Goal: Task Accomplishment & Management: Complete application form

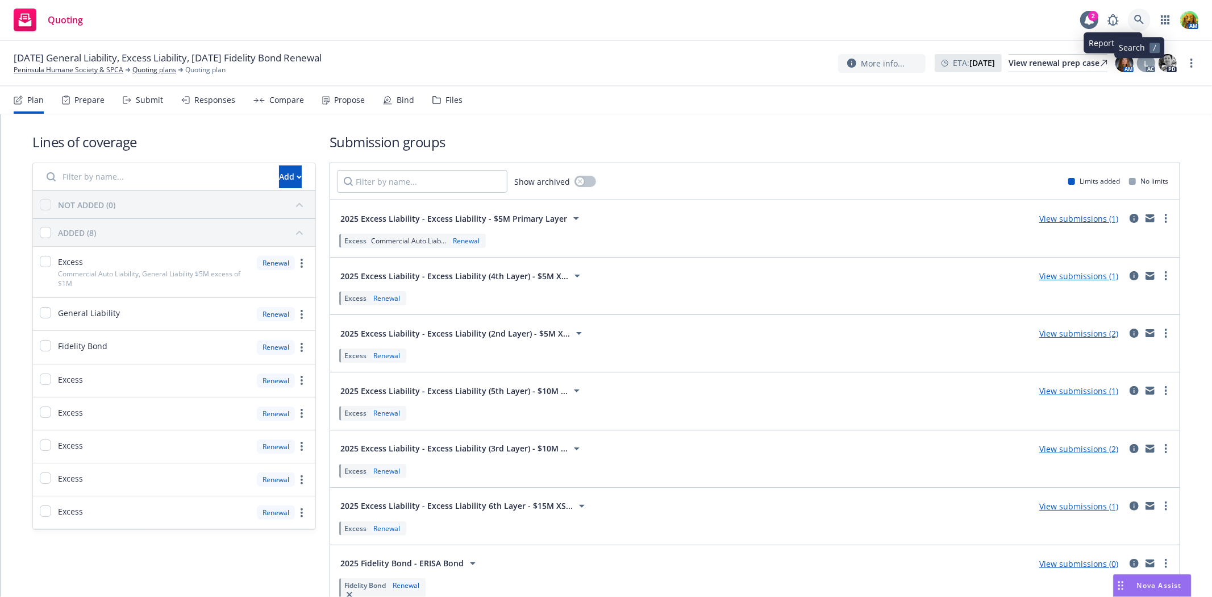
click at [1134, 17] on icon at bounding box center [1139, 20] width 10 height 10
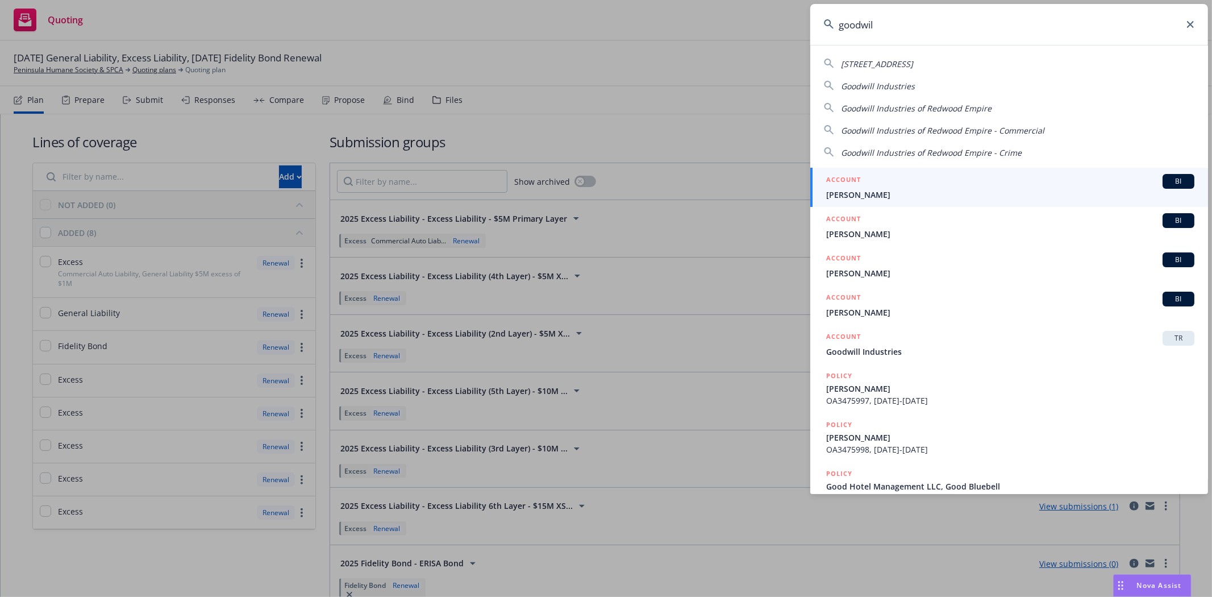
type input "goodwill"
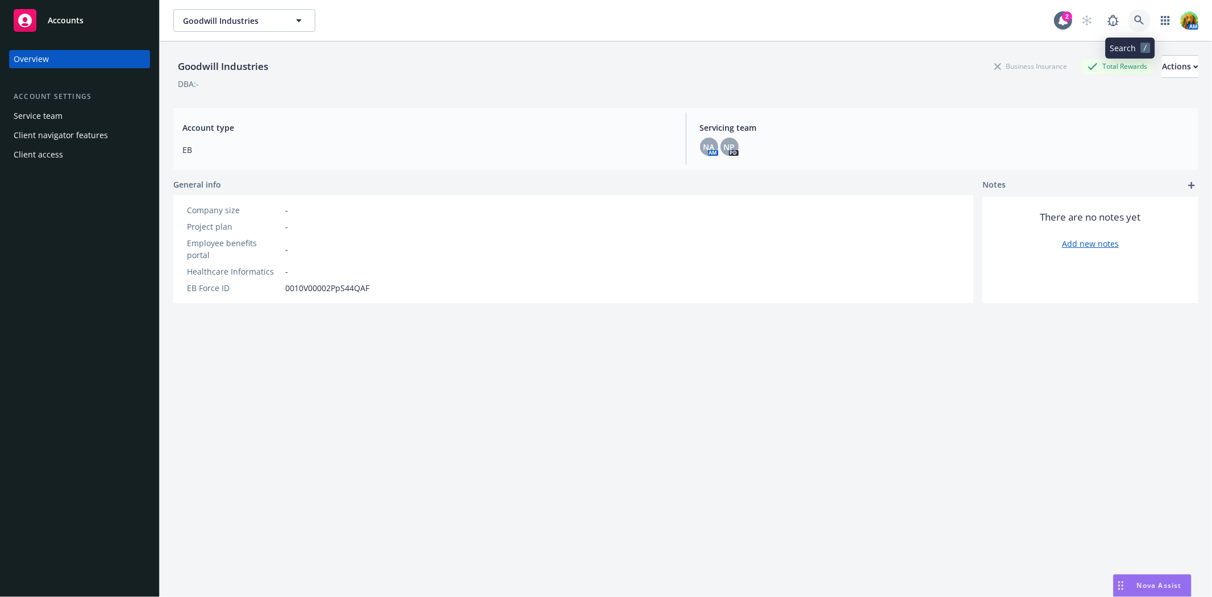
click at [1134, 21] on icon at bounding box center [1139, 20] width 10 height 10
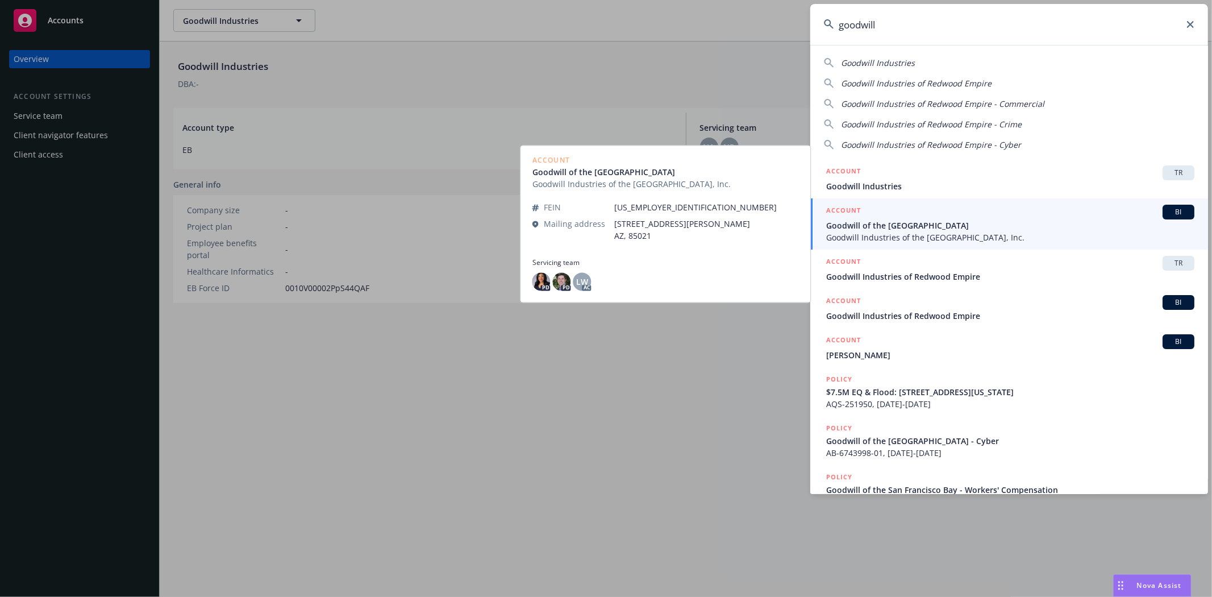
type input "goodwill"
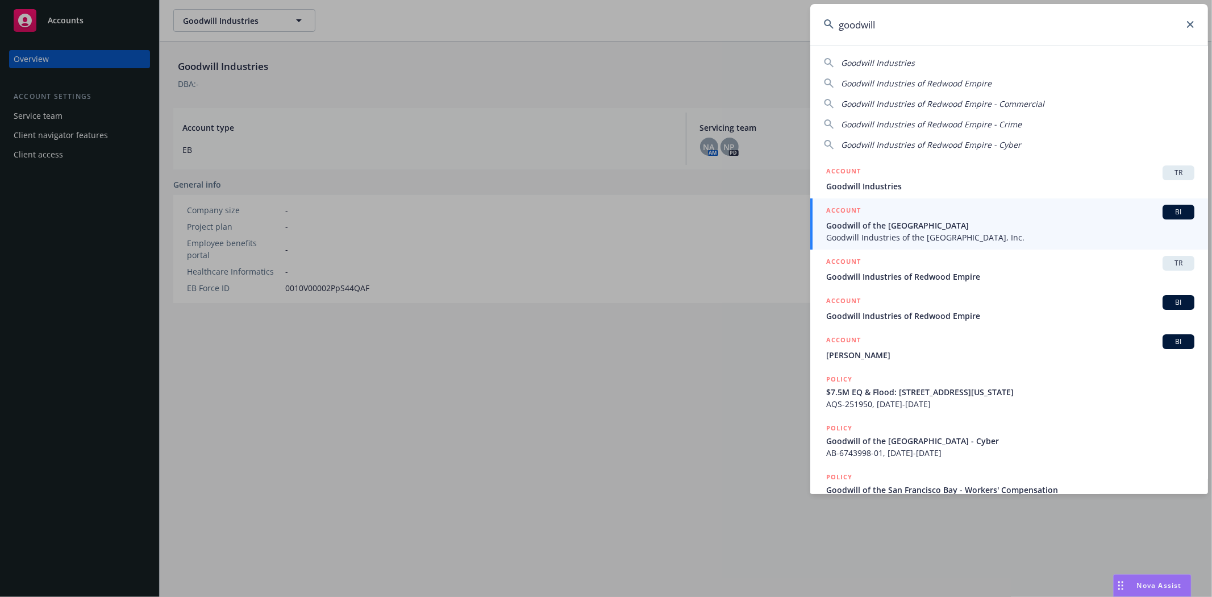
click at [904, 231] on span "Goodwill Industries of the [GEOGRAPHIC_DATA], Inc." at bounding box center [1010, 237] width 368 height 12
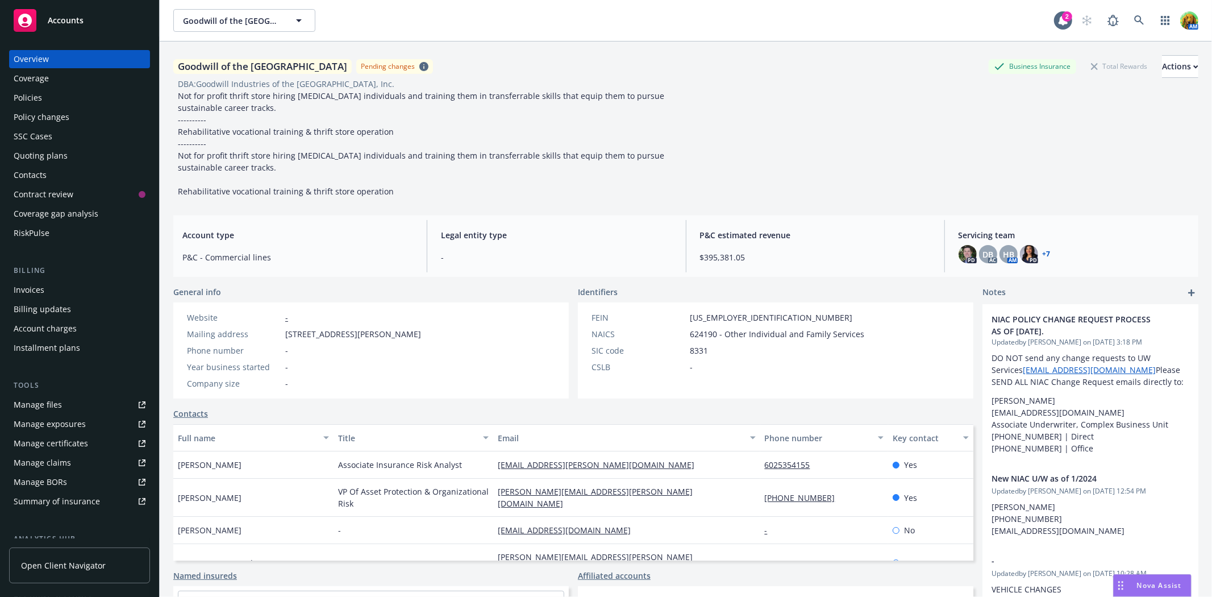
click at [48, 114] on div "Policy changes" at bounding box center [42, 117] width 56 height 18
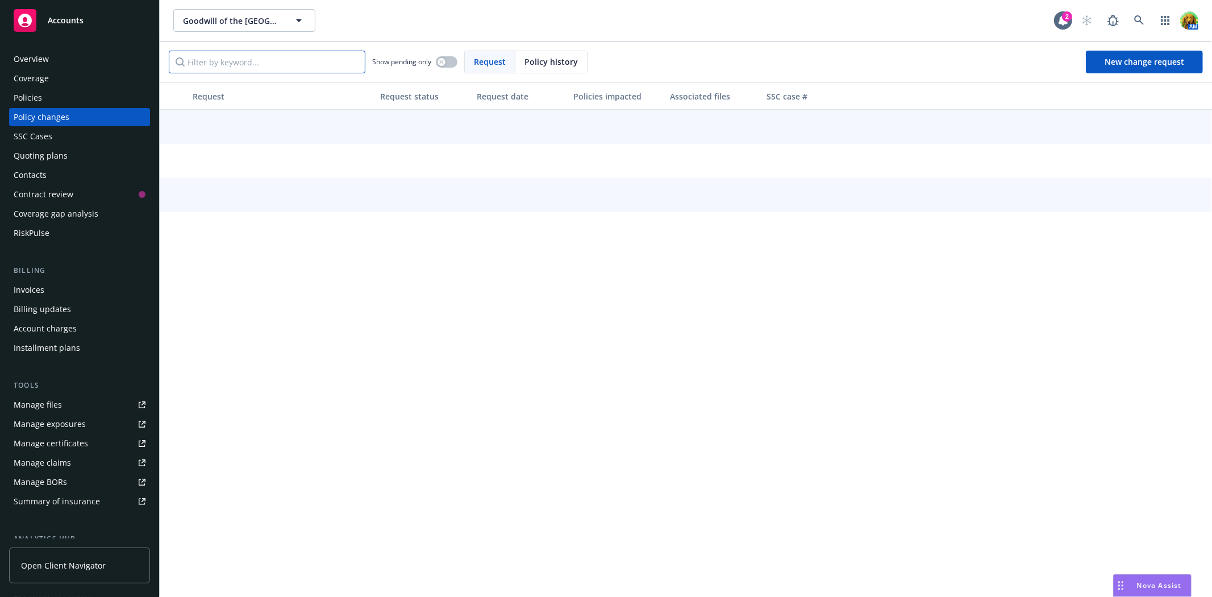
click at [286, 73] on div "Show pending only Request Policy history New change request" at bounding box center [686, 61] width 1052 height 41
click at [293, 63] on input "Filter by keyword..." at bounding box center [267, 62] width 197 height 23
type input "9518"
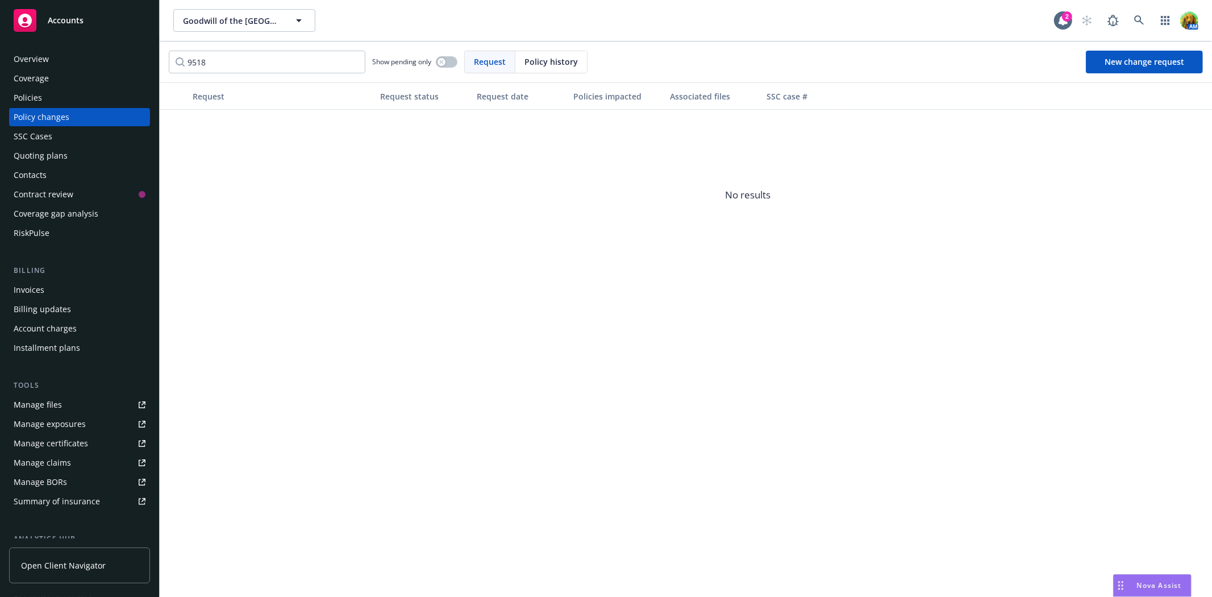
click at [500, 61] on span "Request" at bounding box center [490, 62] width 32 height 12
click at [550, 64] on span "Policy history" at bounding box center [550, 62] width 53 height 12
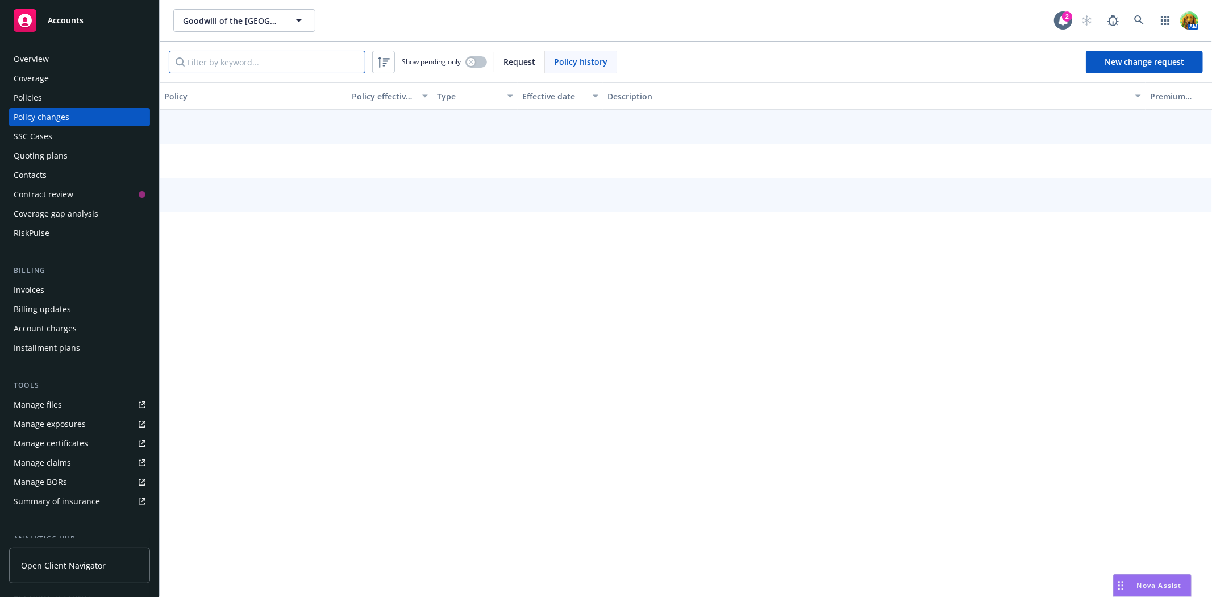
click at [277, 61] on input "Filter by keyword..." at bounding box center [267, 62] width 197 height 23
type input "9518"
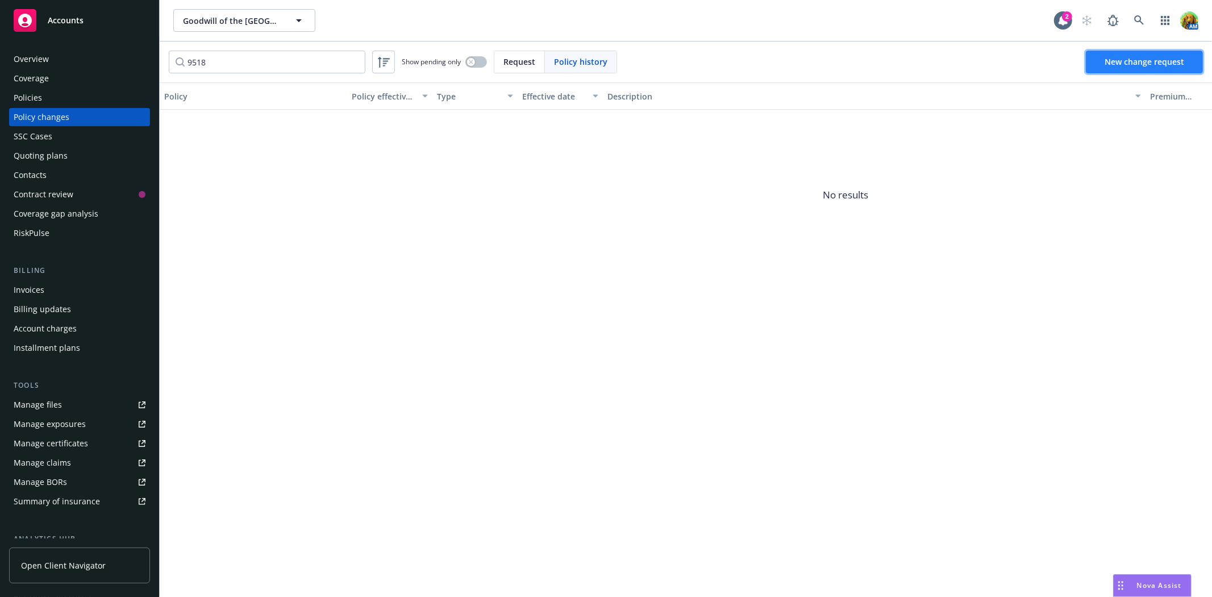
click at [1131, 60] on span "New change request" at bounding box center [1145, 61] width 80 height 11
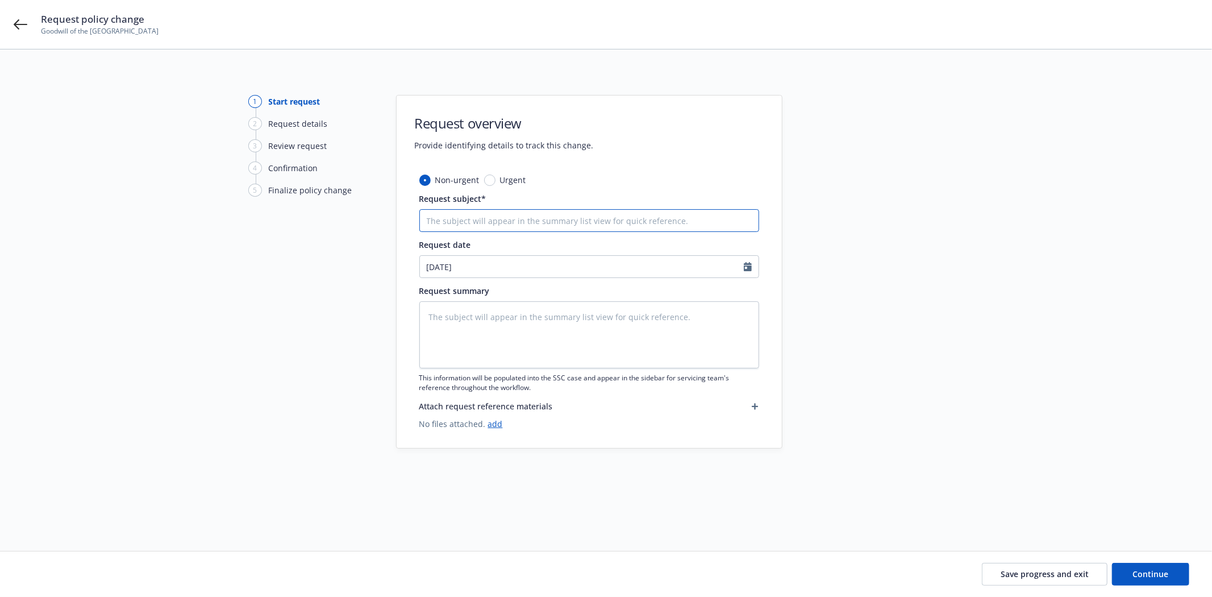
click at [522, 210] on input "Request subject*" at bounding box center [589, 220] width 340 height 23
type textarea "x"
type input "A"
type textarea "x"
type input "Ad"
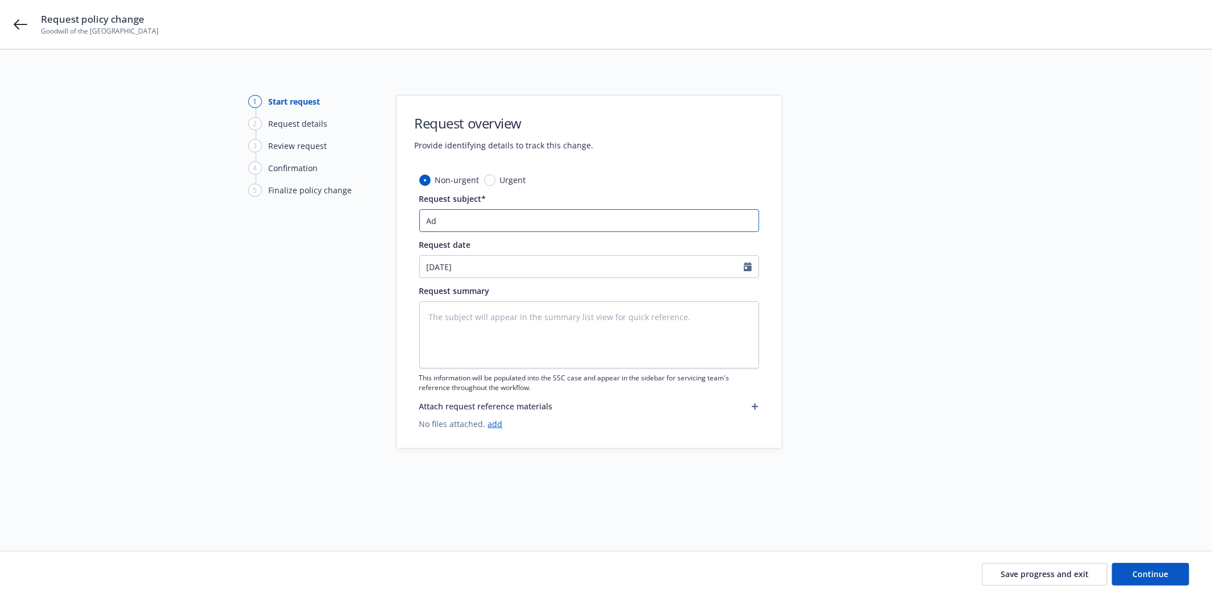
type textarea "x"
type input "Add"
type textarea "x"
type input "Add"
select select "8"
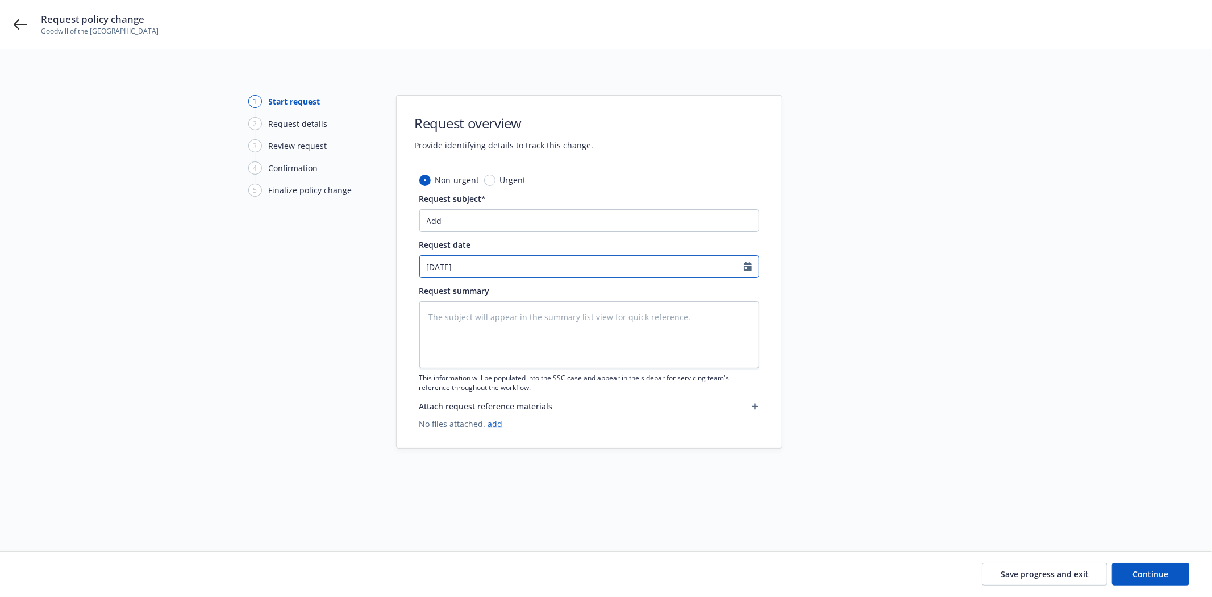
click at [473, 269] on input "[DATE]" at bounding box center [582, 267] width 324 height 22
click at [502, 348] on span "7" at bounding box center [507, 350] width 15 height 14
type textarea "x"
type input "[DATE]"
click at [479, 264] on input "[DATE]" at bounding box center [582, 267] width 324 height 22
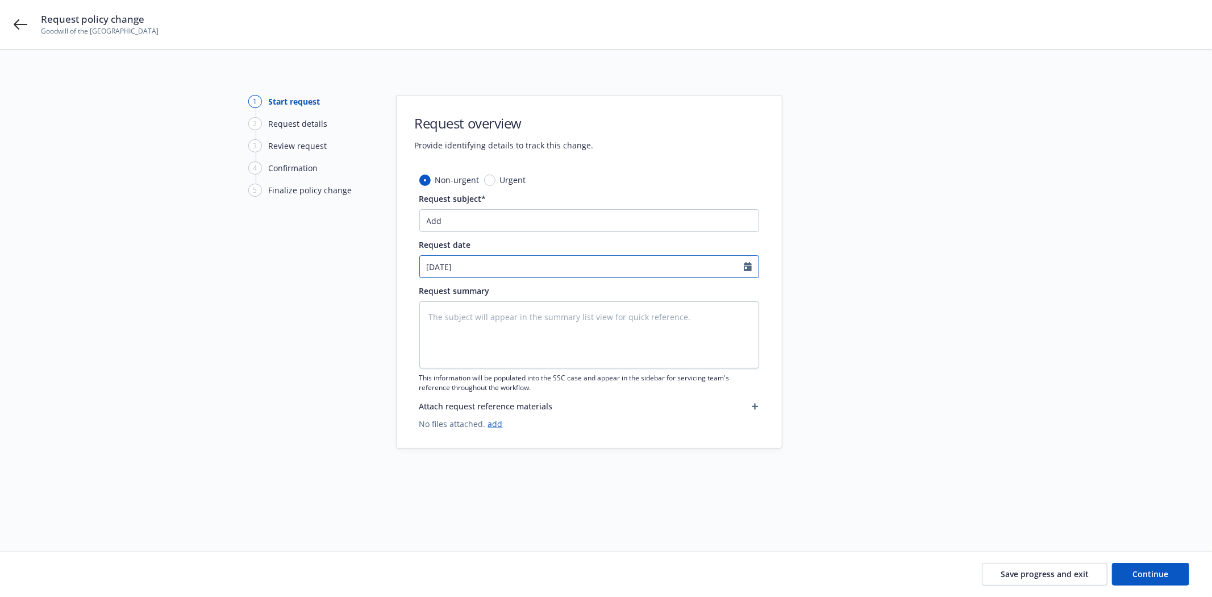
select select "8"
click at [560, 224] on input "Add" at bounding box center [589, 220] width 340 height 23
type textarea "x"
type input "Add 2"
type textarea "x"
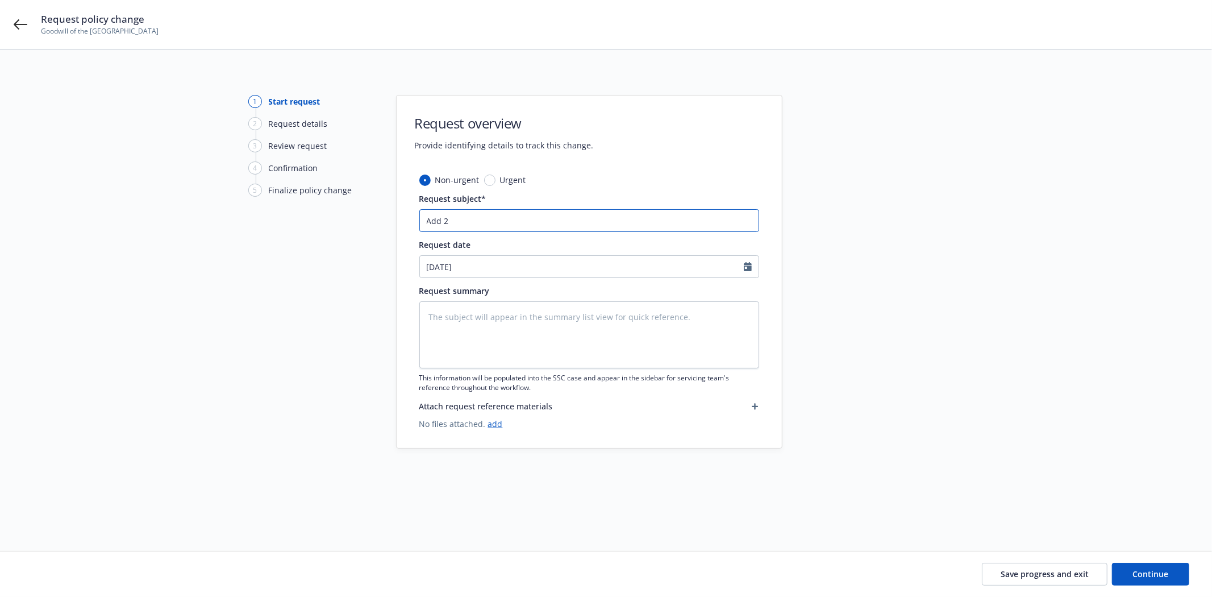
type input "Add 20"
type textarea "x"
type input "Add 200"
type textarea "x"
type input "Add 2006"
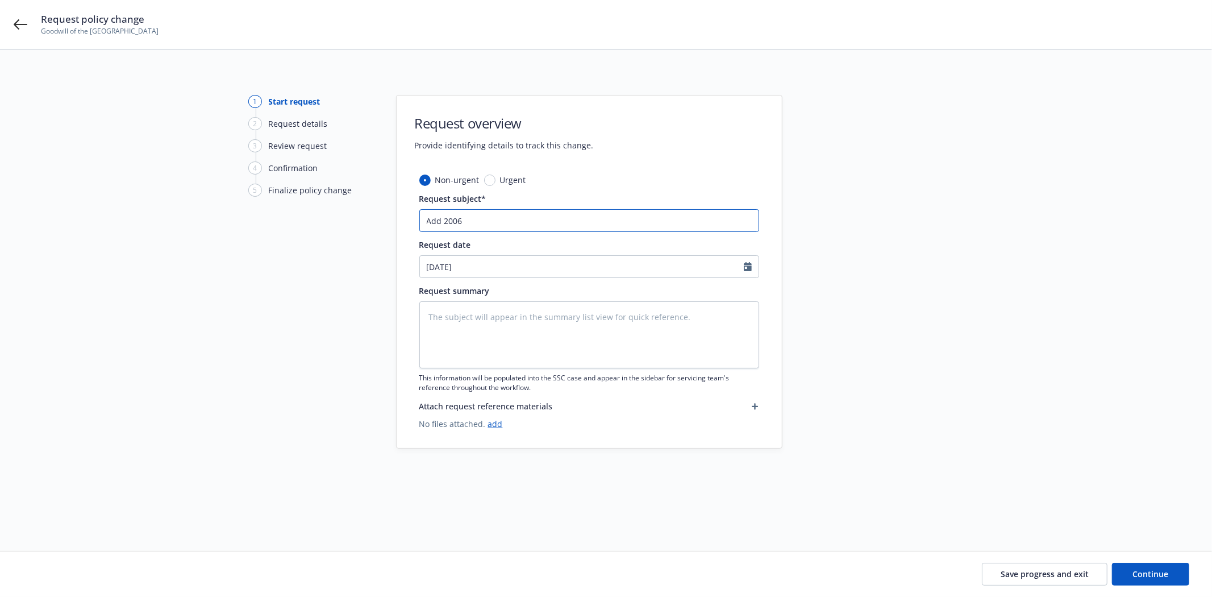
type textarea "x"
type input "Add 2006"
type textarea "x"
type input "Add 2006 W"
type textarea "x"
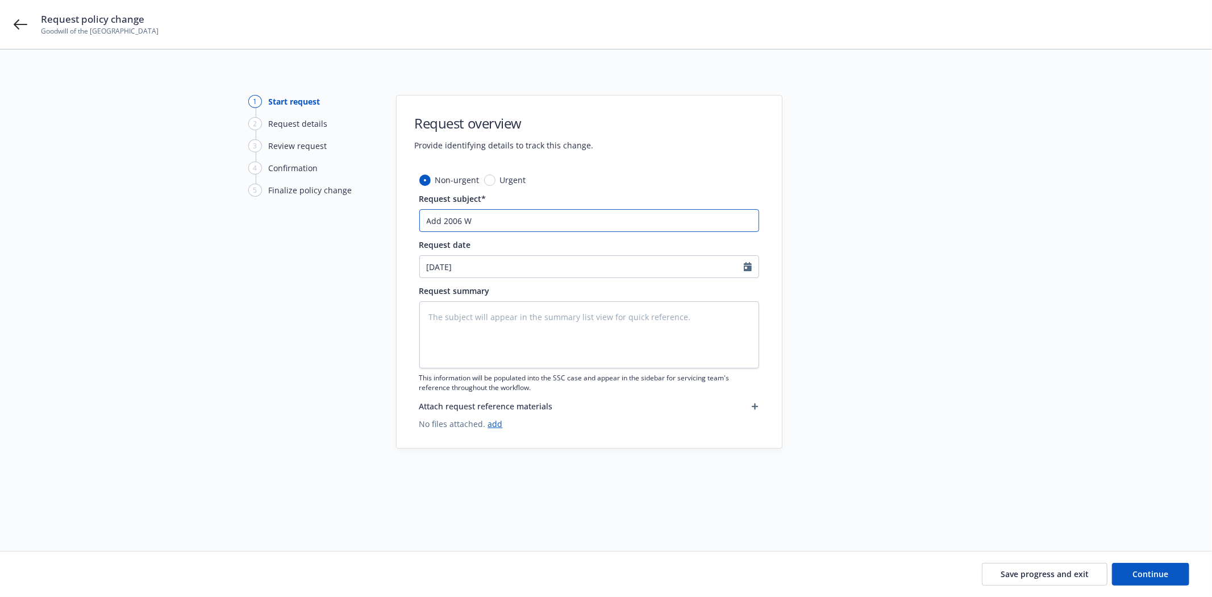
type input "Add 2006 Wa"
type textarea "x"
type input "Add 2006 Wab"
type textarea "x"
type input "Add 2006 Waba"
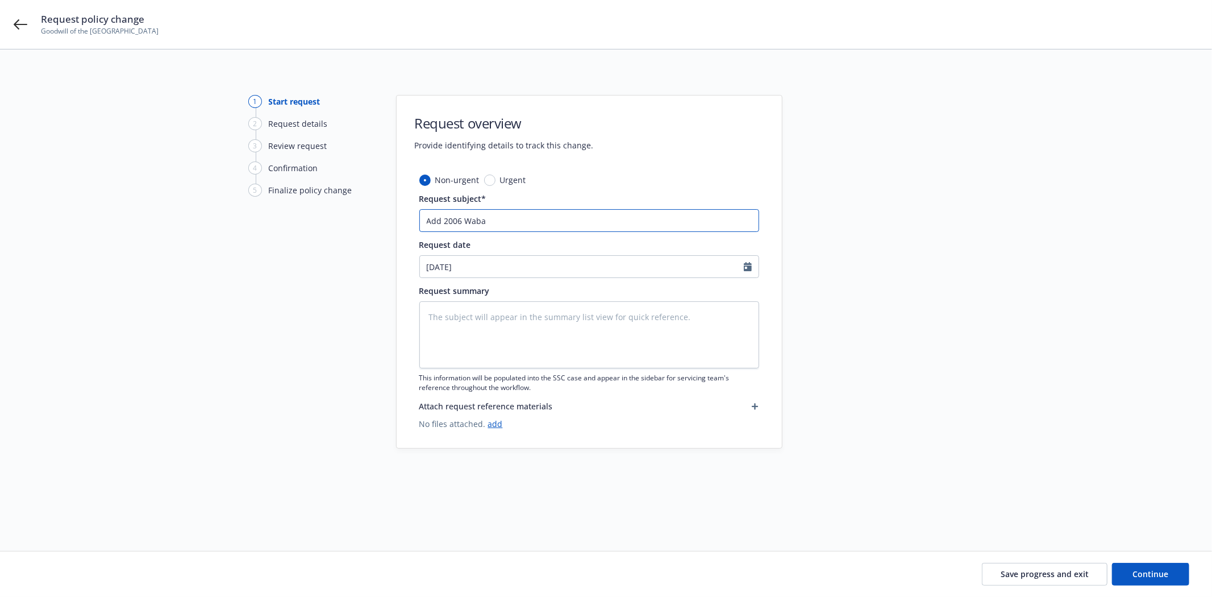
type textarea "x"
type input "Add 2006 Wabas"
type textarea "x"
type input "Add 2006 Wabash"
type textarea "x"
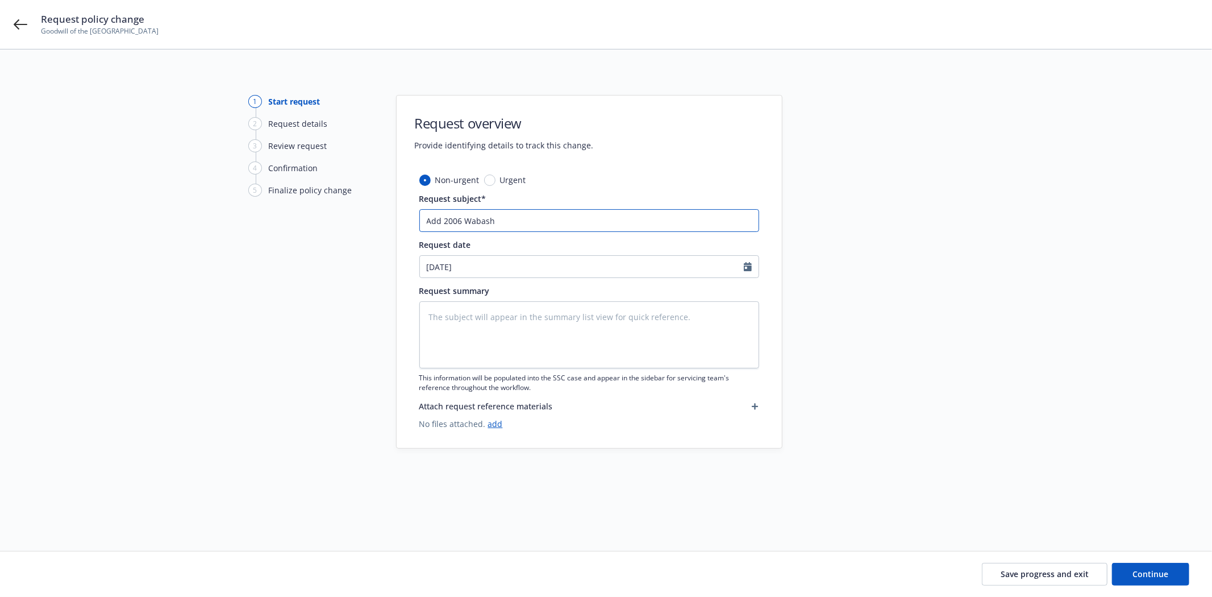
type input "Add 2006 Wabash"
type textarea "x"
type input "Add 2006 Wabash 5"
type textarea "x"
type input "Add 2006 Wabash 53"
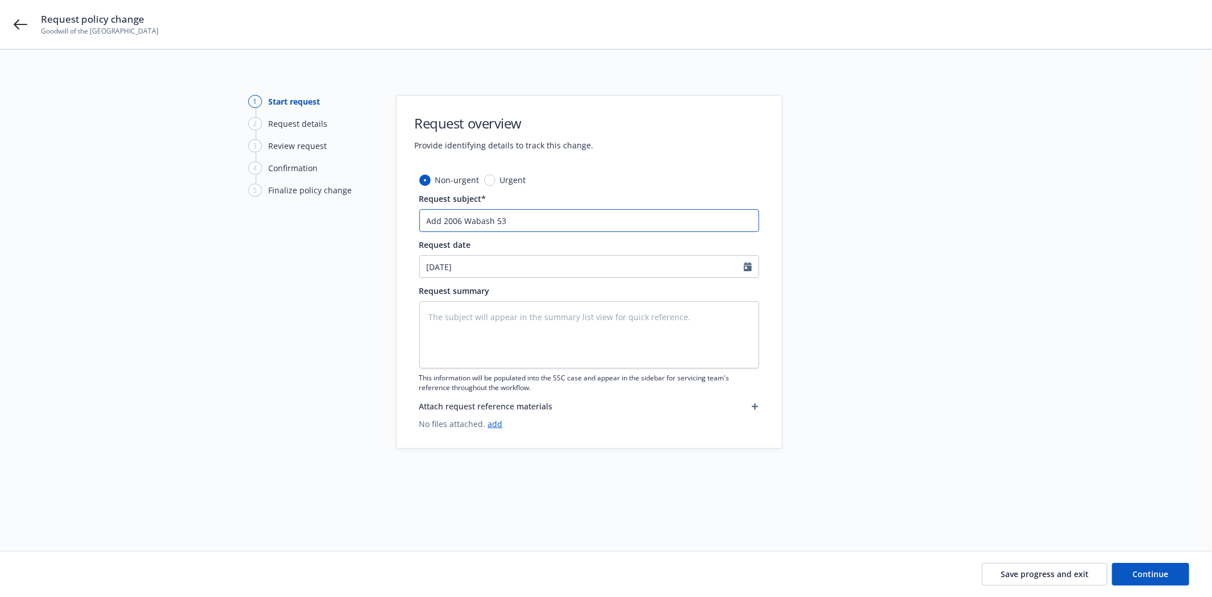
type textarea "x"
type input "Add 2006 Wabash 53f"
type textarea "x"
type input "Add 2006 Wabash 53ft"
type textarea "x"
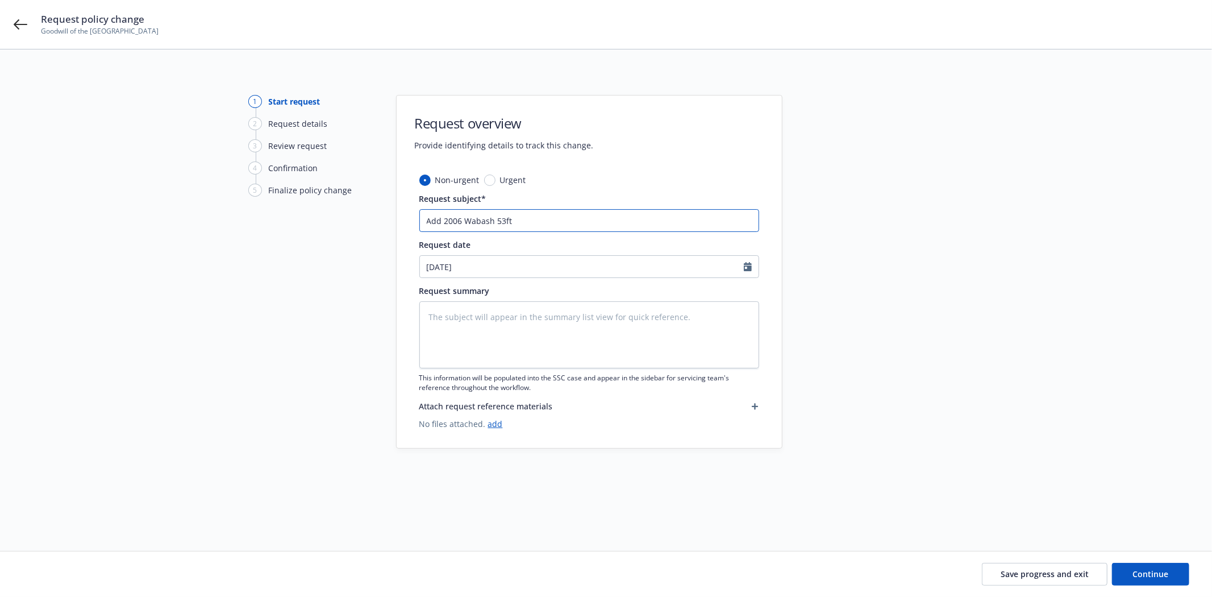
type input "Add 2006 Wabash 53ft"
type textarea "x"
type input "Add 2006 Wabash 53ft V"
type textarea "x"
type input "Add 2006 Wabash 53ft Va"
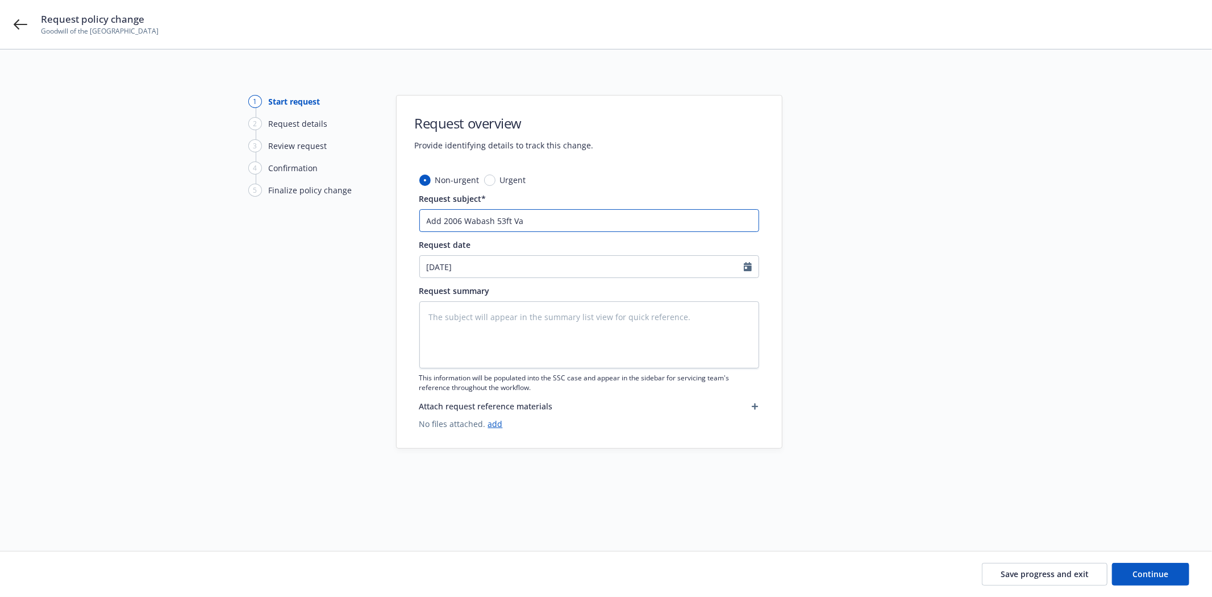
type textarea "x"
type input "Add 2006 Wabash 53ft Van"
type textarea "x"
type input "Add 2006 Wabash 53ft Van"
type textarea "x"
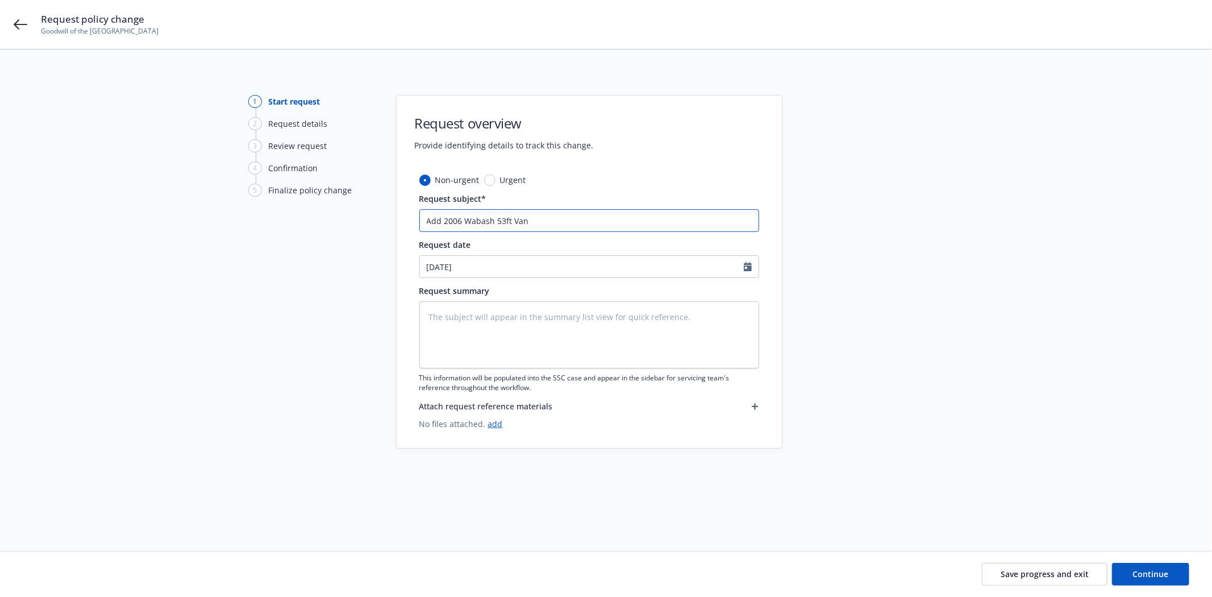
type input "Add 2006 Wabash 53ft Van 1"
type textarea "x"
type input "Add 2006 Wabash 53ft Van 10"
type textarea "x"
type input "Add 2006 Wabash 53ft Van 102"
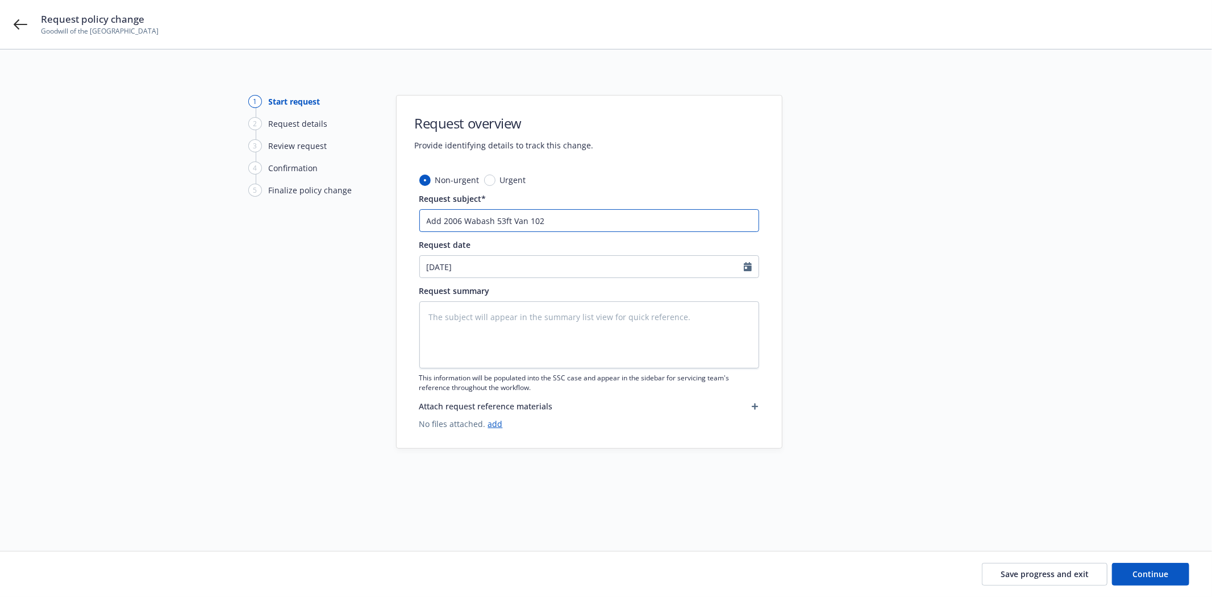
type textarea "x"
type input "Add 2006 Wabash 53ft Van 102"
type textarea "x"
type input "Add 2006 Wabash 53ft Van 102 i"
type textarea "x"
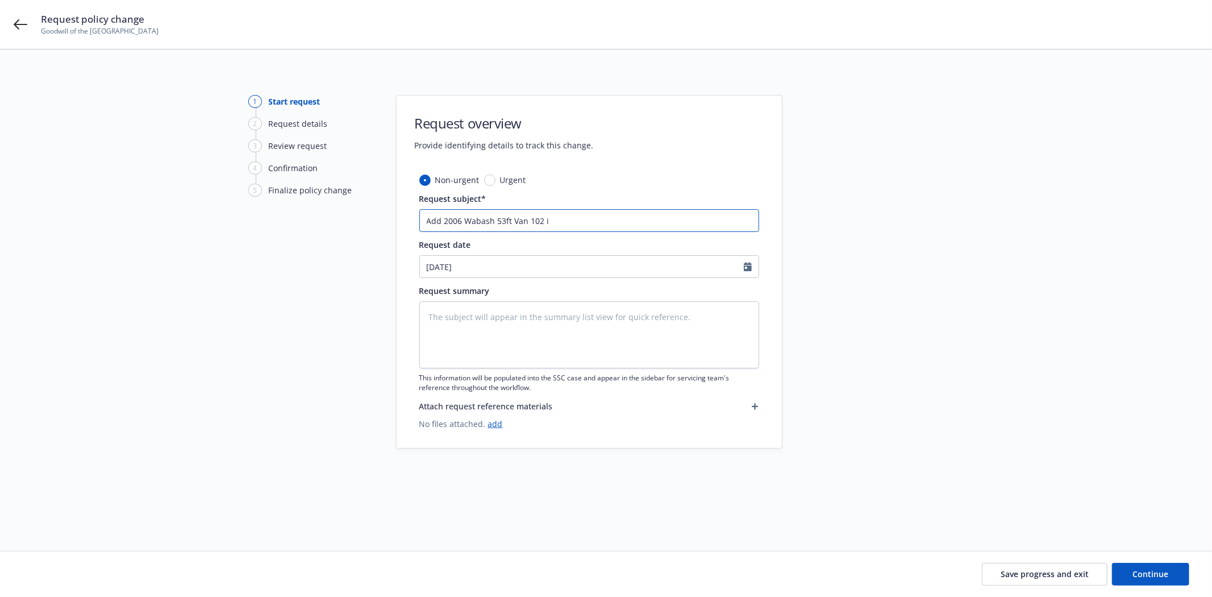
type input "Add 2006 Wabash 53ft Van 102 in"
type textarea "x"
type input "Add 2006 Wabash 53ft Van 102 in."
type textarea "x"
type input "Add 2006 Wabash 53ft Van 102 in."
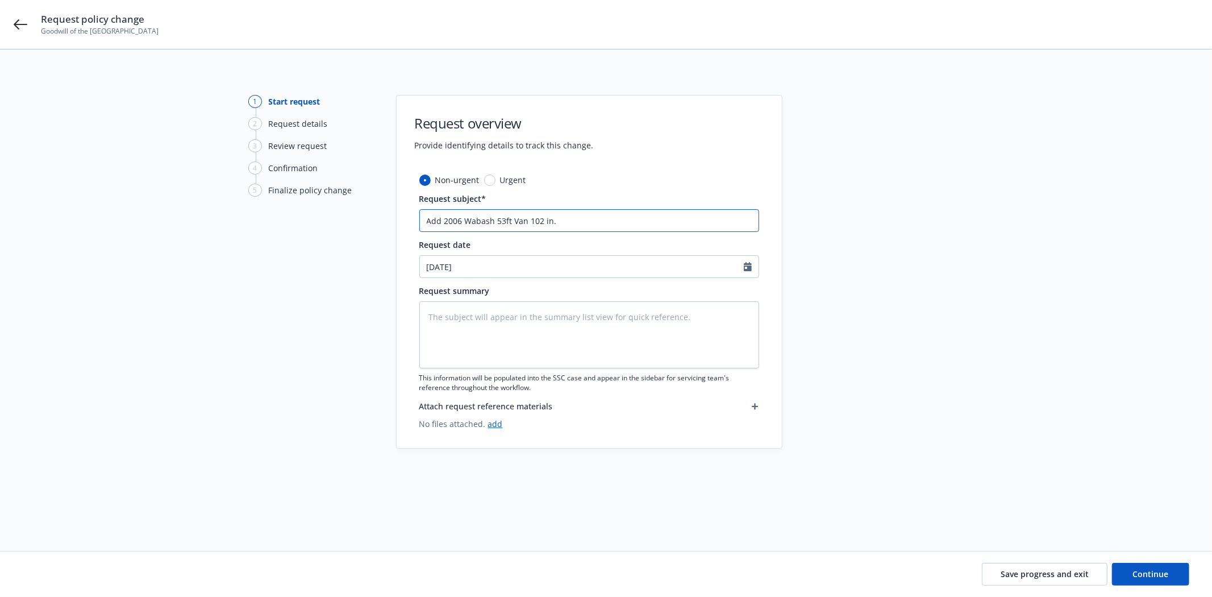
type textarea "x"
type input "Add 2006 Wabash 53ft Van 102 in. R"
type textarea "x"
type input "Add 2006 Wabash 53ft Van 102 in. Ro"
type textarea "x"
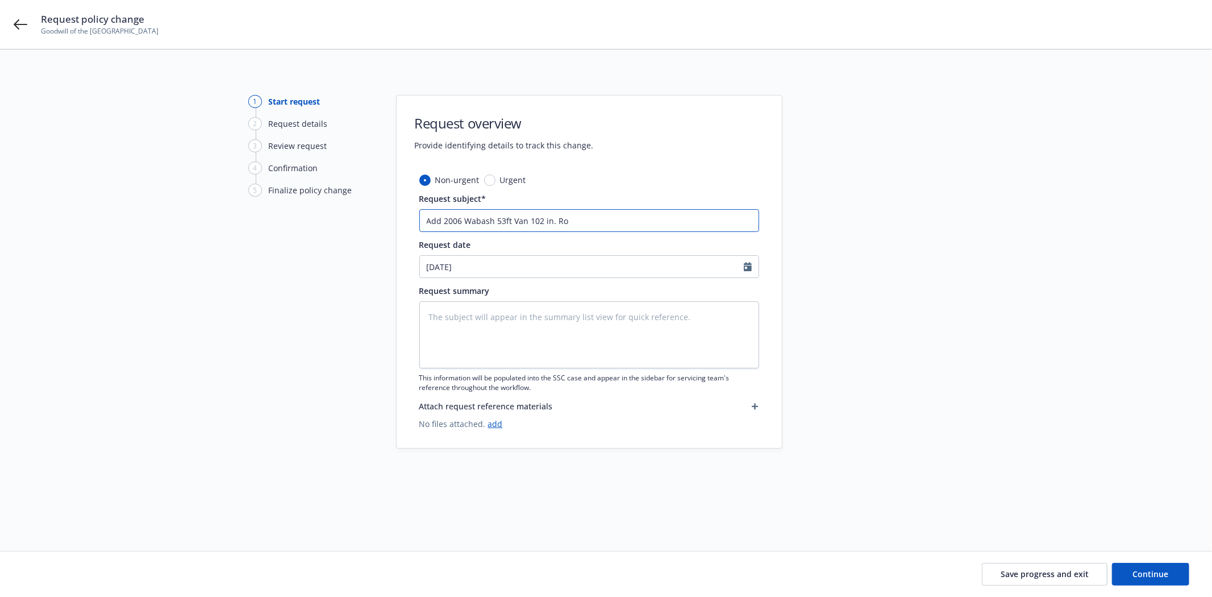
type input "Add 2006 Wabash 53ft Van 102 in. Rol"
type textarea "x"
type input "Add 2006 Wabash 53ft Van 102 in. Roll"
type textarea "x"
type input "Add 2006 Wabash 53ft Van 102 in. Roll"
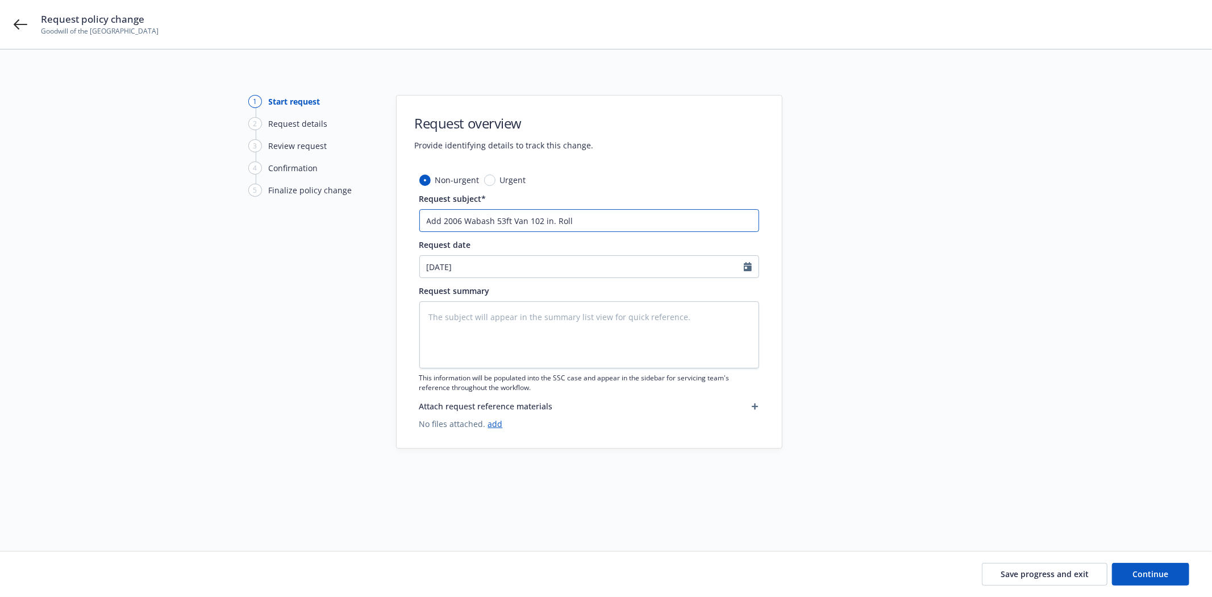
type textarea "x"
type input "Add 2006 Wabash 53ft Van 102 in. Roll V"
type textarea "x"
type input "Add 2006 Wabash 53ft Van 102 in. Roll Vi"
type textarea "x"
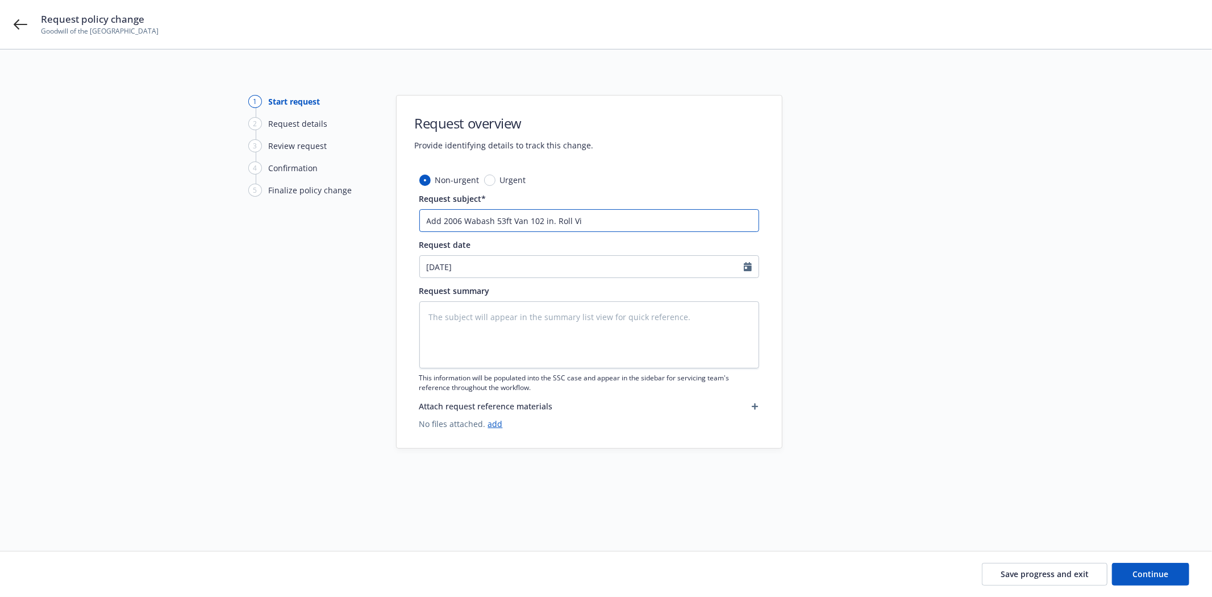
type input "Add 2006 Wabash 53ft Van 102 in. Roll Vin"
type textarea "x"
type input "Add 2006 Wabash 53ft Van 102 in. Roll Vin#"
type textarea "x"
type input "Add 2006 Wabash 53ft Van 102 in. Roll Vin#9"
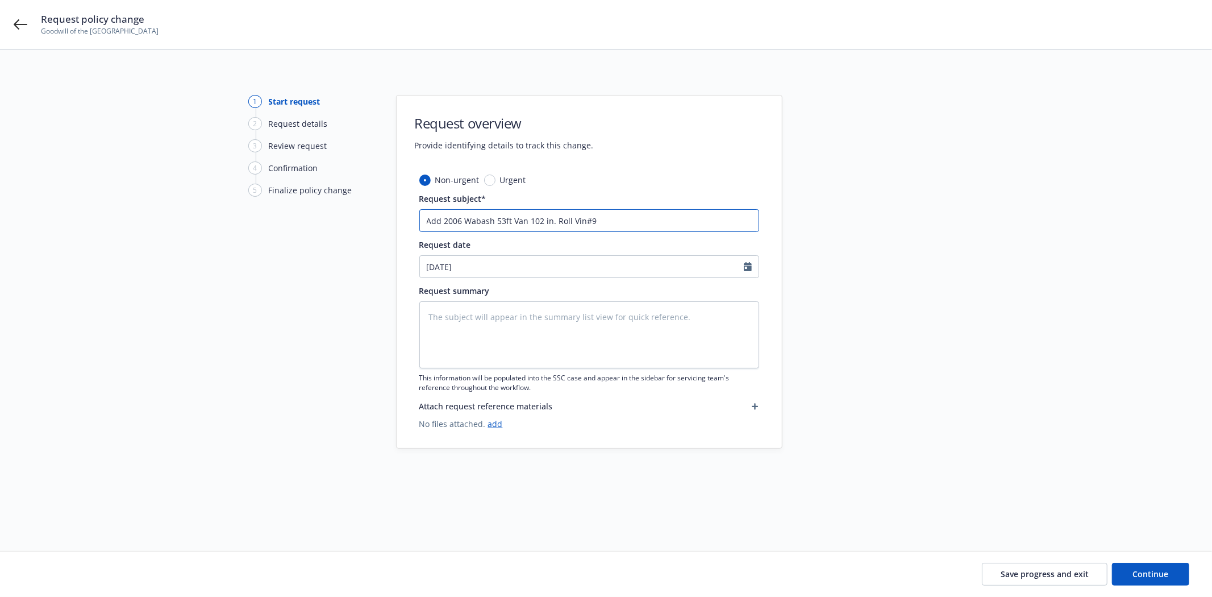
type textarea "x"
type input "Add 2006 Wabash 53ft Van 102 in. Roll Vin#95"
type textarea "x"
type input "Add 2006 Wabash 53ft Van 102 in. Roll Vin#951"
type textarea "x"
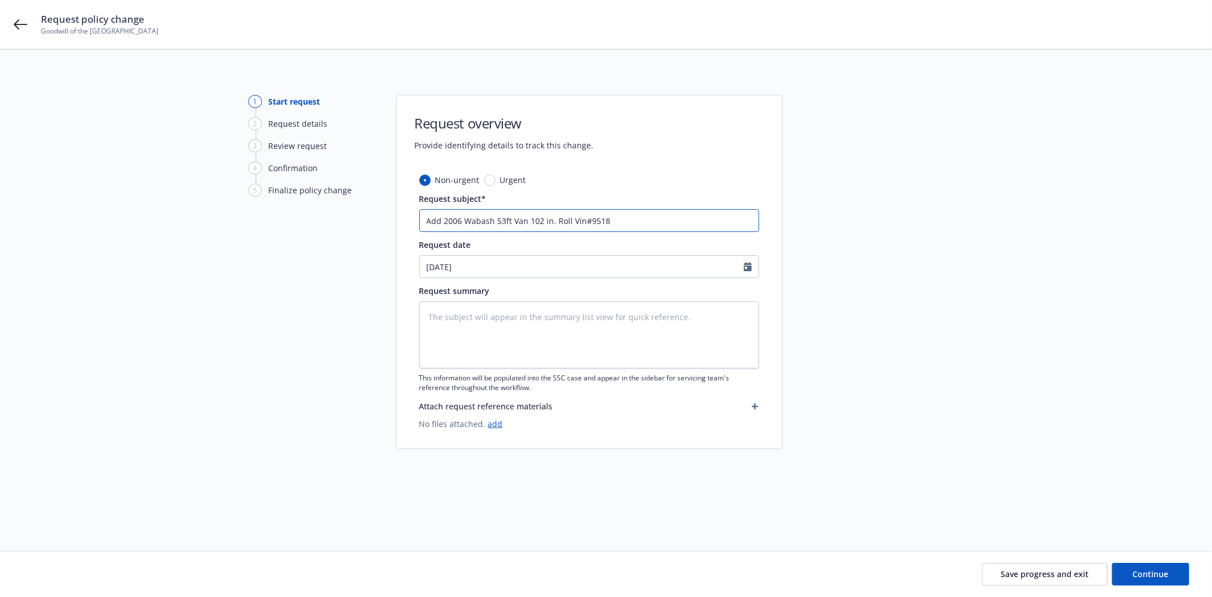
drag, startPoint x: 633, startPoint y: 213, endPoint x: 353, endPoint y: 222, distance: 279.7
click at [326, 220] on div "1 Start request 2 Request details 3 Review request 4 Confirmation 5 Finalize po…" at bounding box center [606, 286] width 1185 height 383
type input "Add 2006 Wabash 53ft Van 102 in. Roll Vin#9518"
click at [496, 315] on textarea at bounding box center [589, 334] width 340 height 67
paste textarea "Add 2006 Wabash 53ft Van 102 in. Roll Vin#9518"
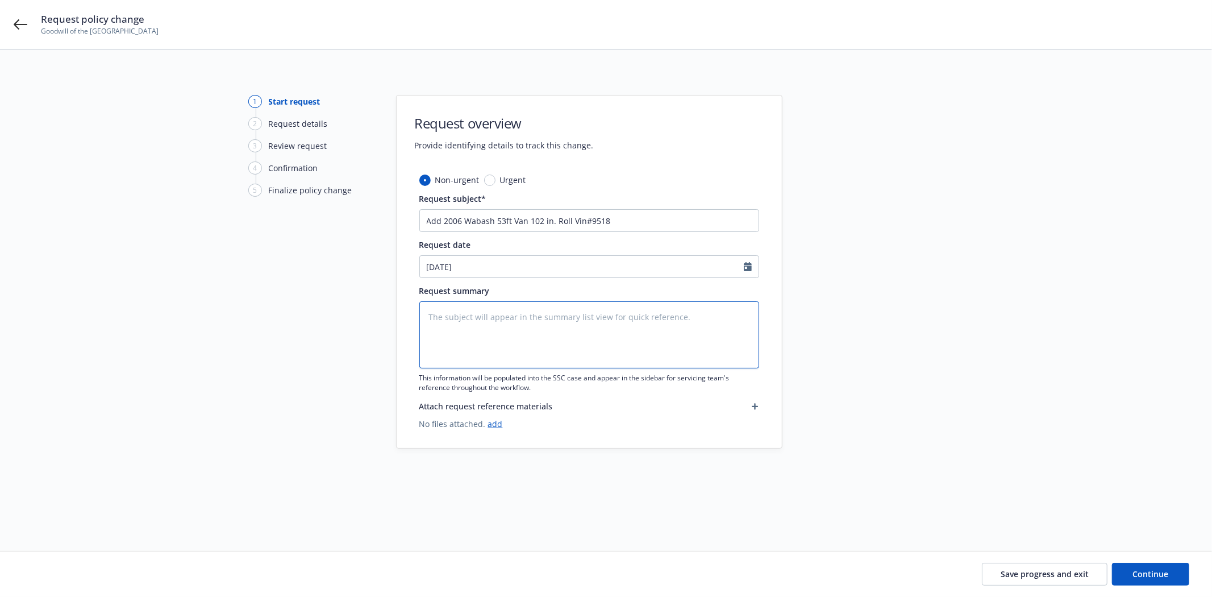
type textarea "x"
type textarea "Add 2006 Wabash 53ft Van 102 in. Roll Vin#9518"
click at [1028, 578] on button "Save progress and exit" at bounding box center [1045, 574] width 126 height 23
type textarea "x"
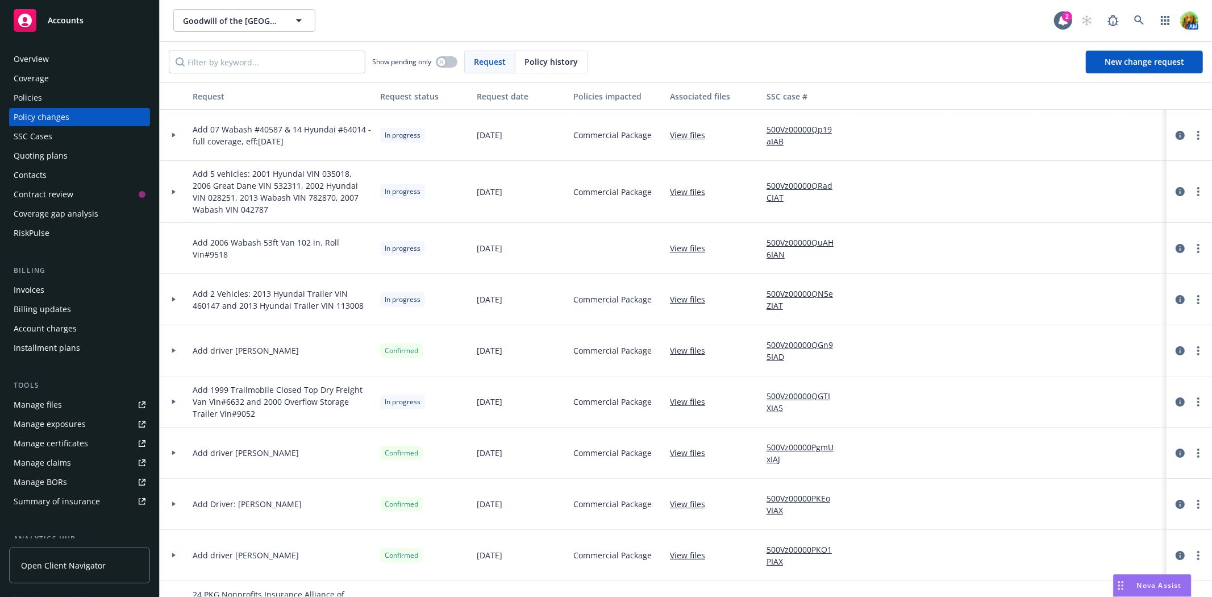
click at [685, 131] on link "View files" at bounding box center [692, 135] width 44 height 12
click at [1176, 248] on icon "circleInformation" at bounding box center [1180, 248] width 9 height 9
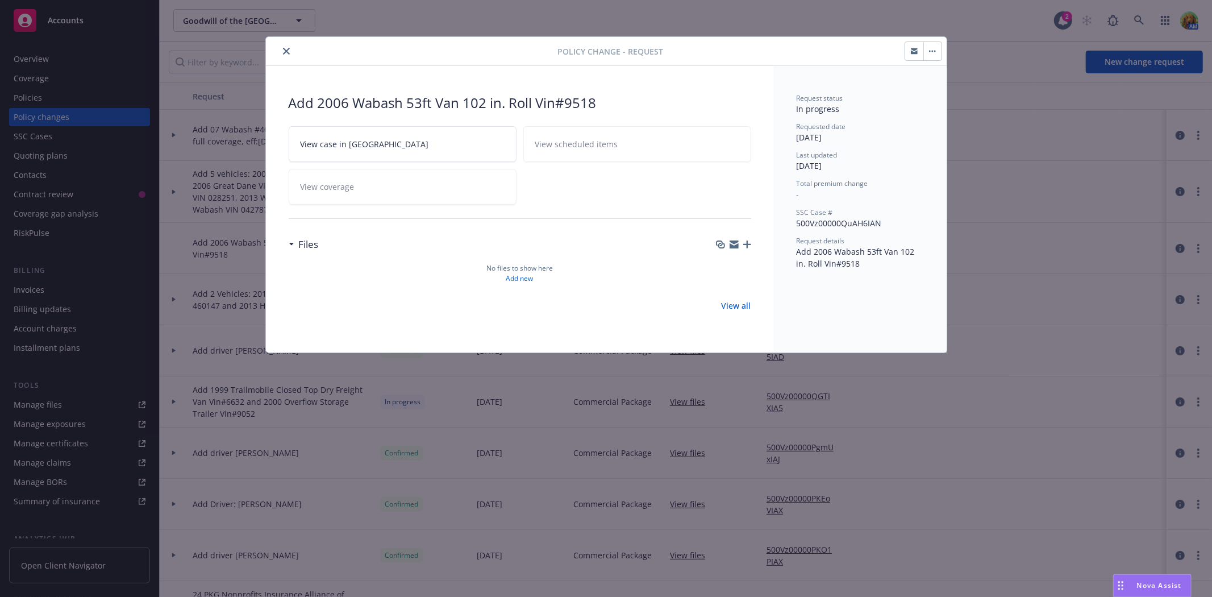
click at [913, 57] on button "button" at bounding box center [914, 51] width 18 height 18
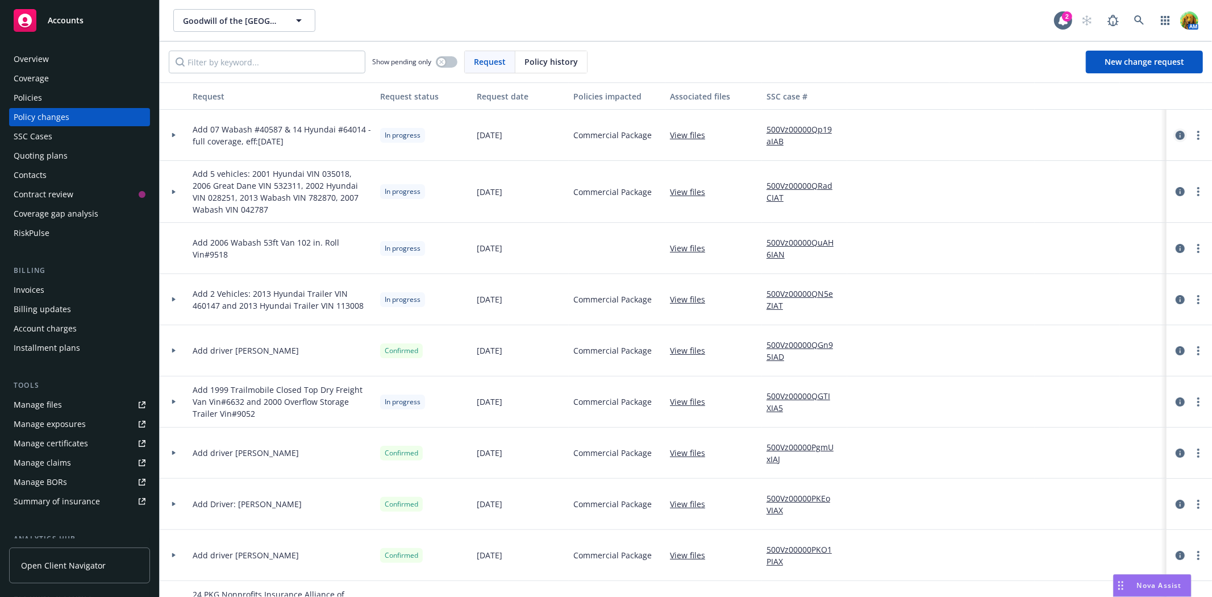
click at [1176, 136] on icon "circleInformation" at bounding box center [1180, 135] width 9 height 9
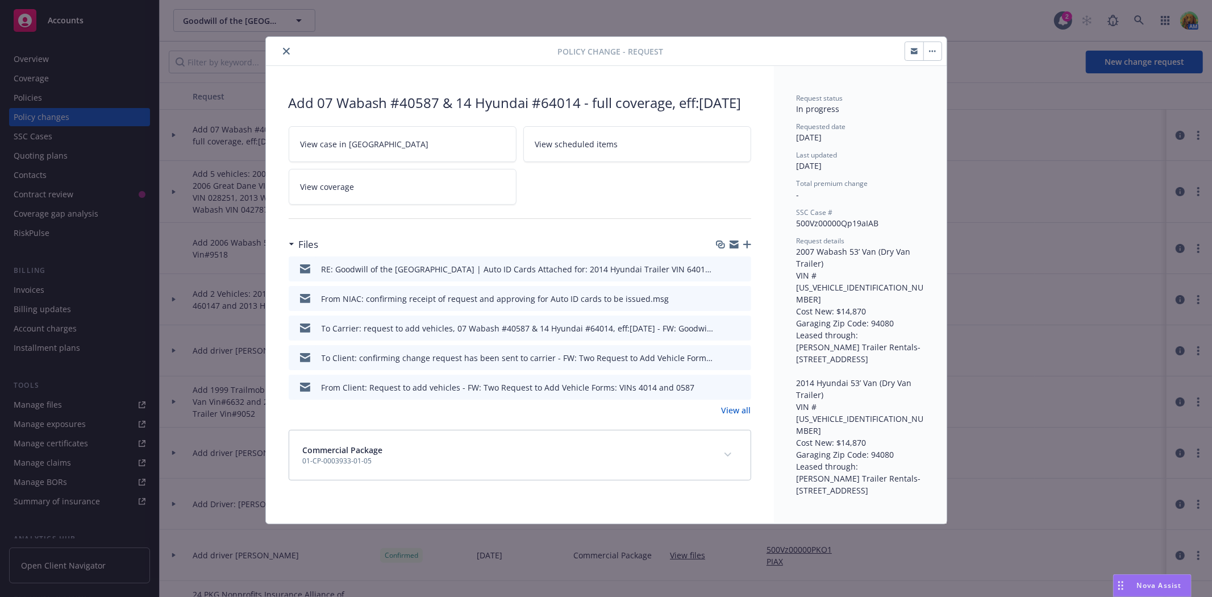
click at [286, 55] on button "close" at bounding box center [287, 51] width 14 height 14
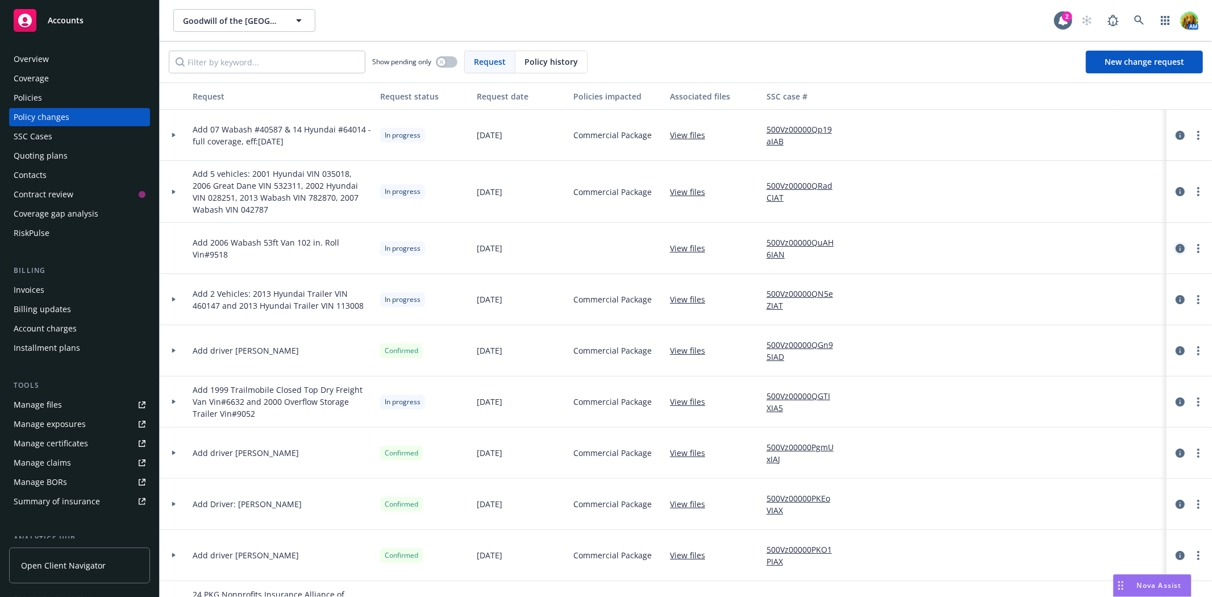
click at [1176, 247] on icon "circleInformation" at bounding box center [1180, 248] width 9 height 9
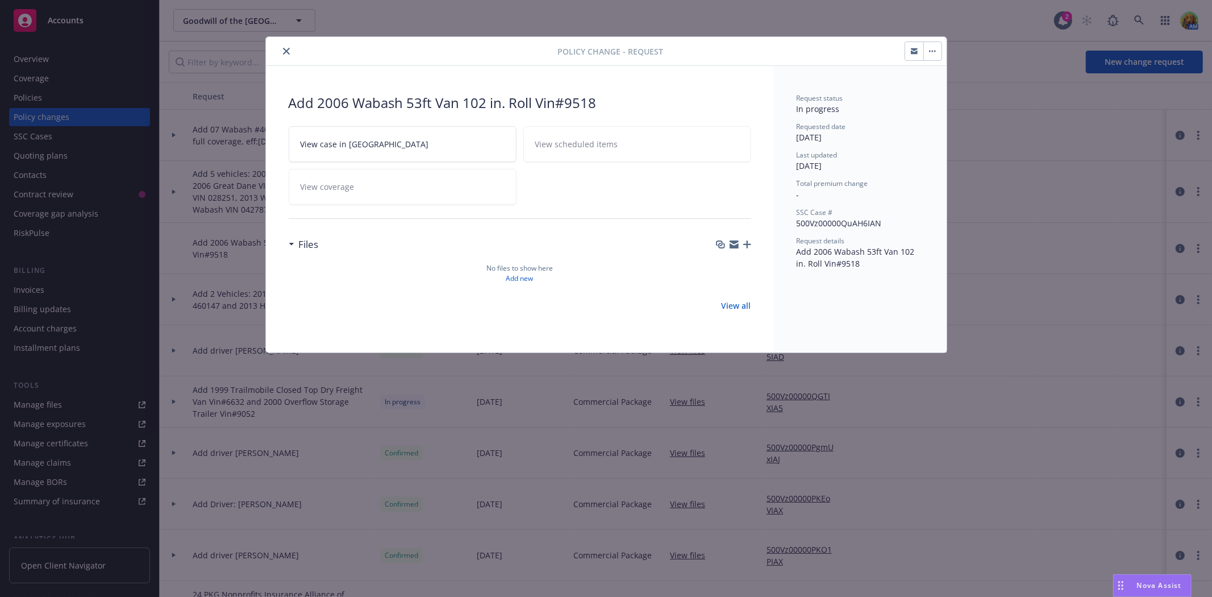
click at [939, 52] on button "button" at bounding box center [932, 51] width 18 height 18
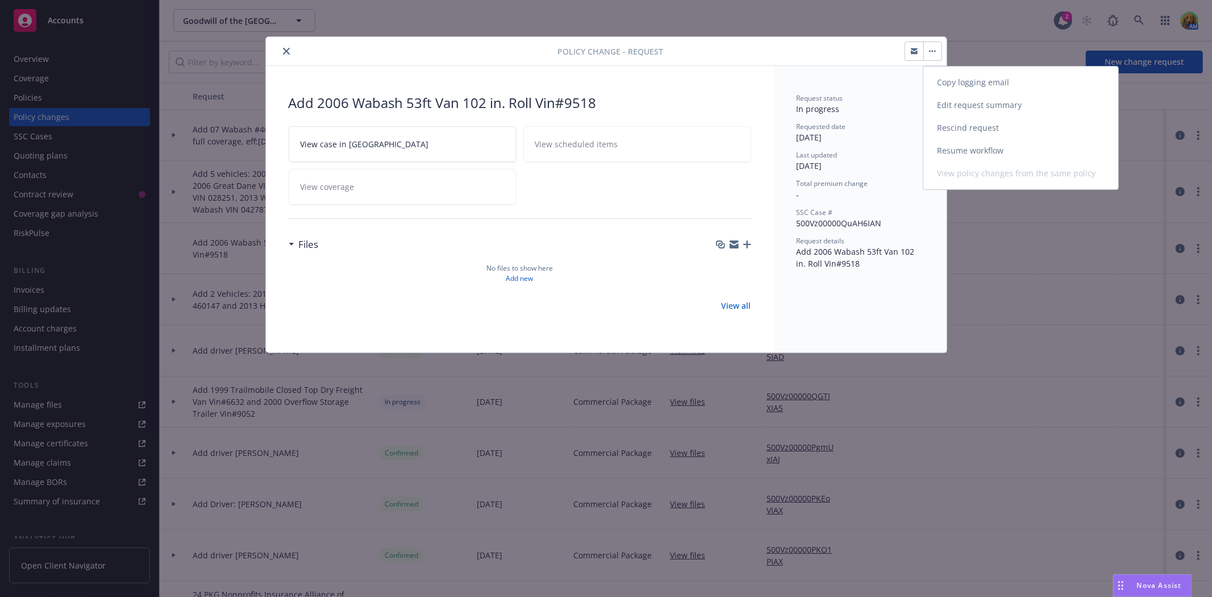
click at [951, 142] on link "Resume workflow" at bounding box center [1020, 150] width 195 height 23
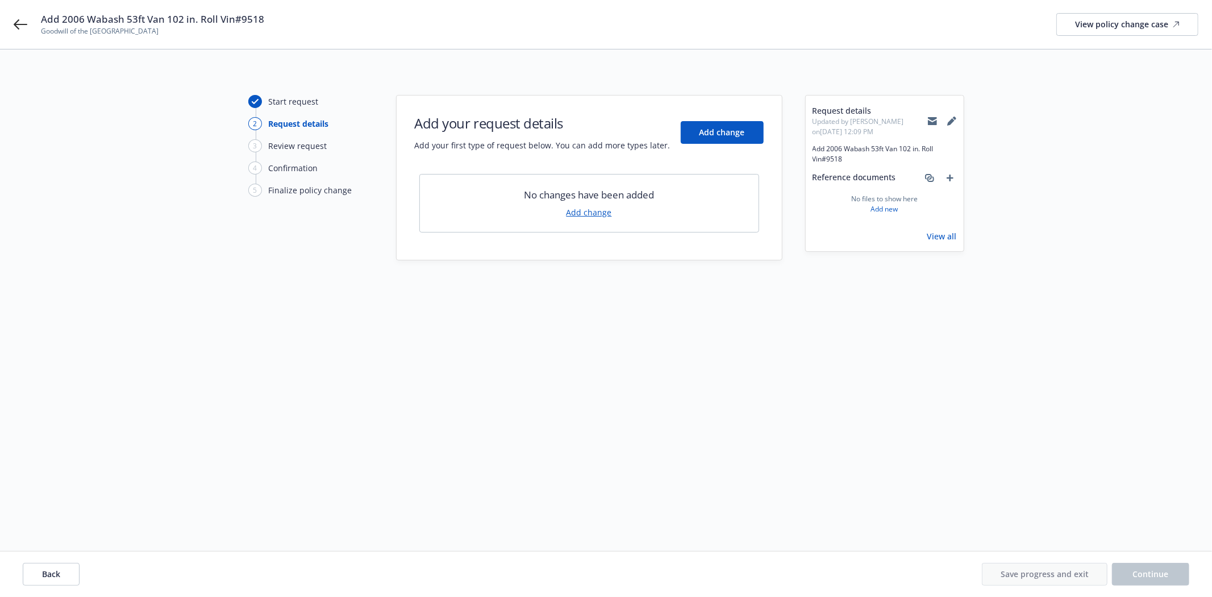
click at [598, 214] on link "Add change" at bounding box center [588, 212] width 45 height 12
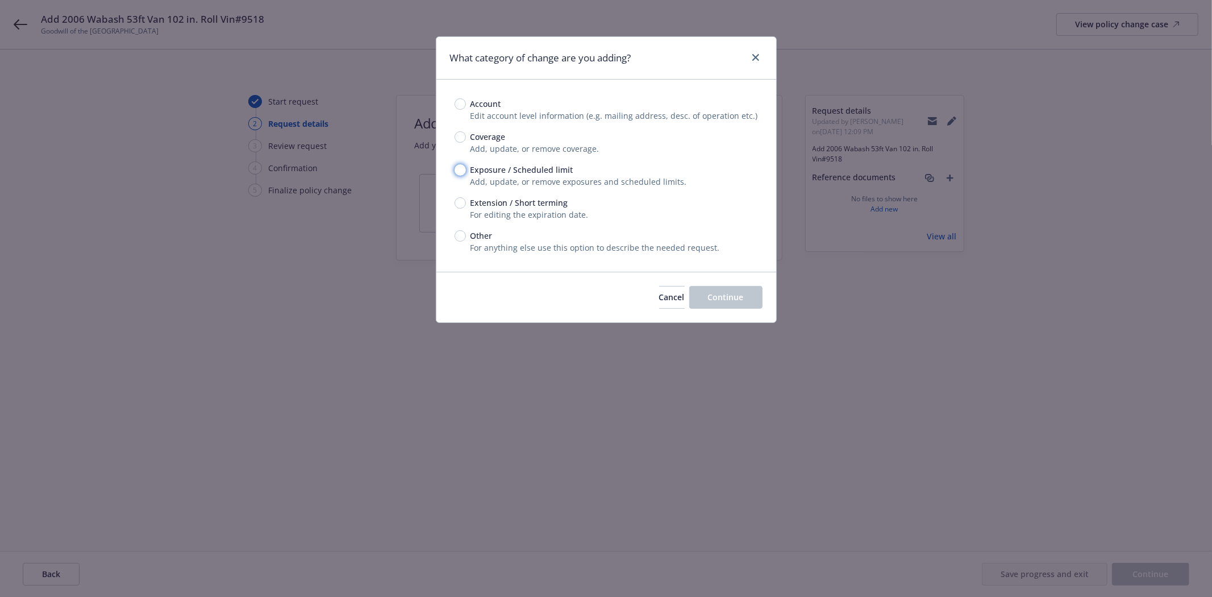
click at [464, 170] on input "Exposure / Scheduled limit" at bounding box center [460, 169] width 11 height 11
radio input "true"
click at [731, 299] on span "Continue" at bounding box center [726, 296] width 36 height 11
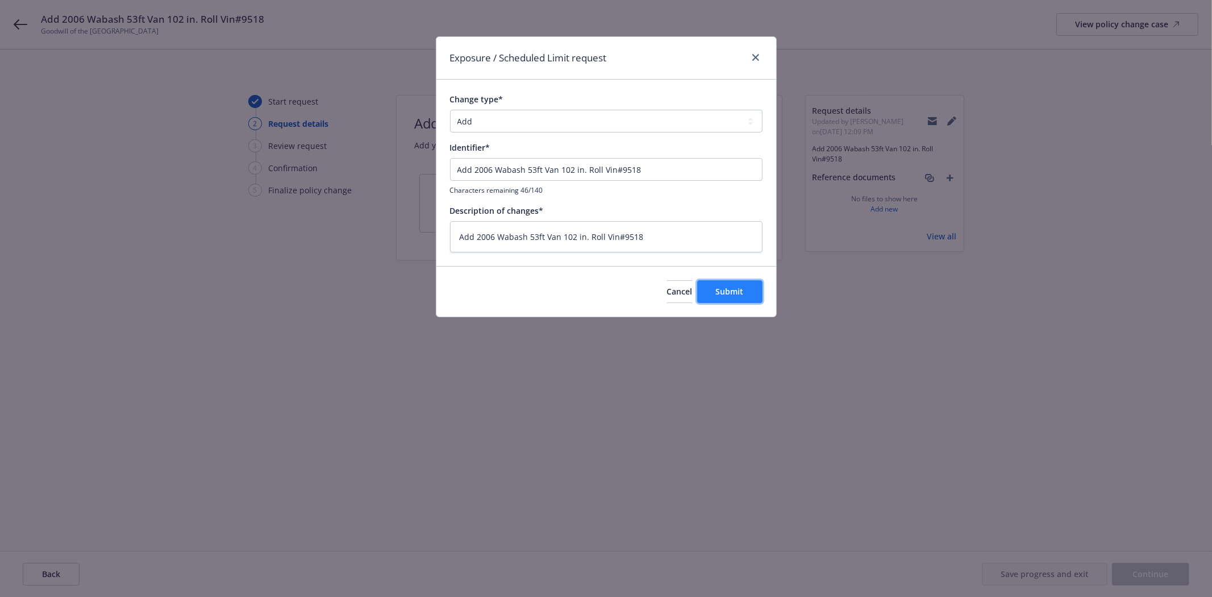
click at [730, 288] on span "Submit" at bounding box center [730, 291] width 28 height 11
type textarea "x"
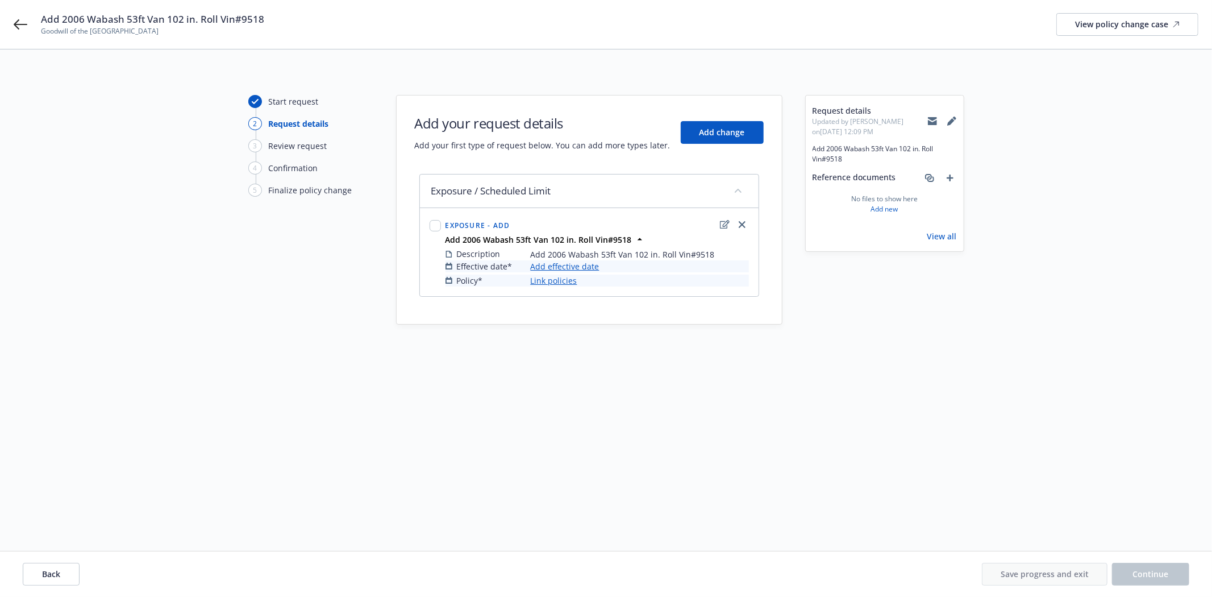
click at [589, 267] on link "Add effective date" at bounding box center [565, 266] width 69 height 12
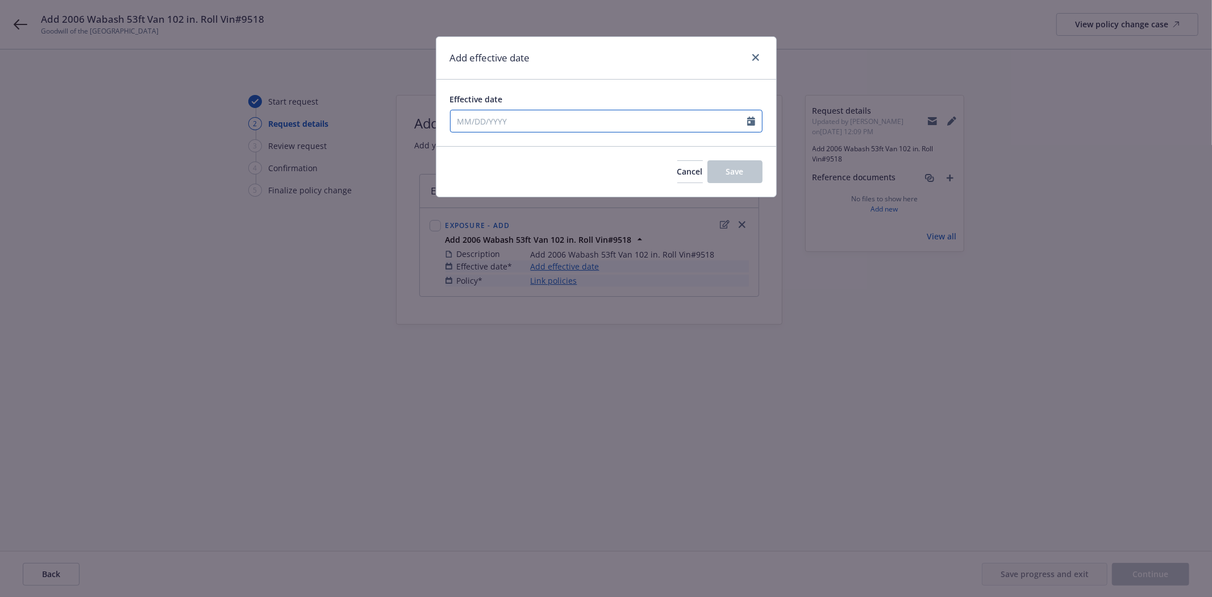
click at [524, 122] on input "Effective date" at bounding box center [599, 121] width 297 height 22
select select "8"
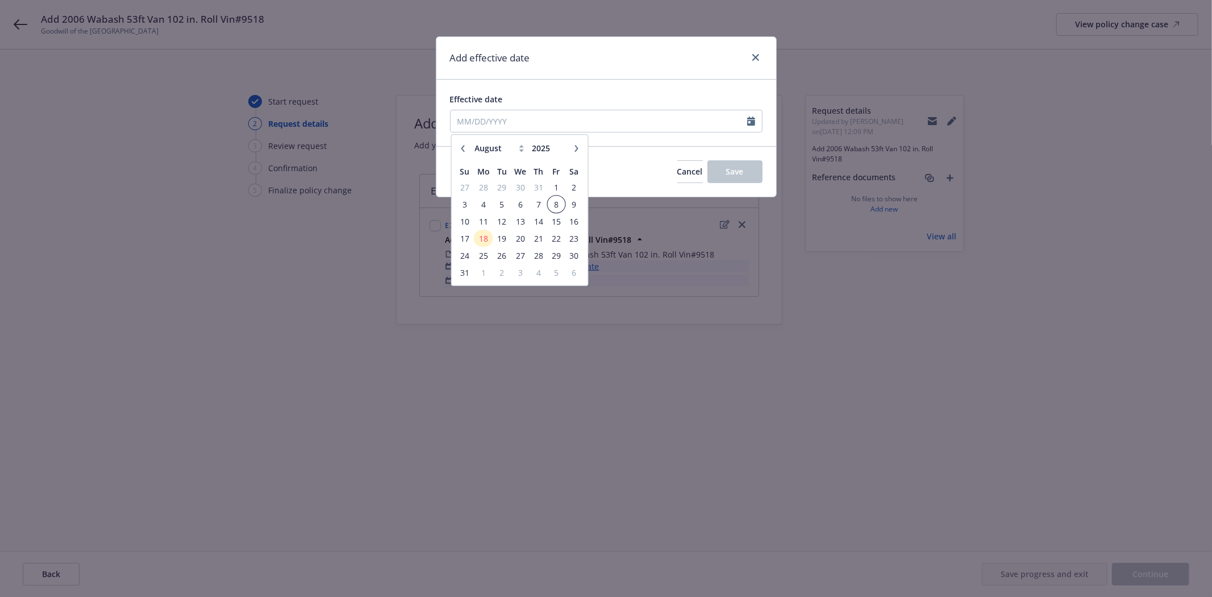
drag, startPoint x: 556, startPoint y: 207, endPoint x: 540, endPoint y: 206, distance: 15.4
click at [540, 206] on tr "3 4 5 6 7 8 9" at bounding box center [519, 203] width 127 height 17
click at [540, 206] on span "7" at bounding box center [538, 204] width 15 height 14
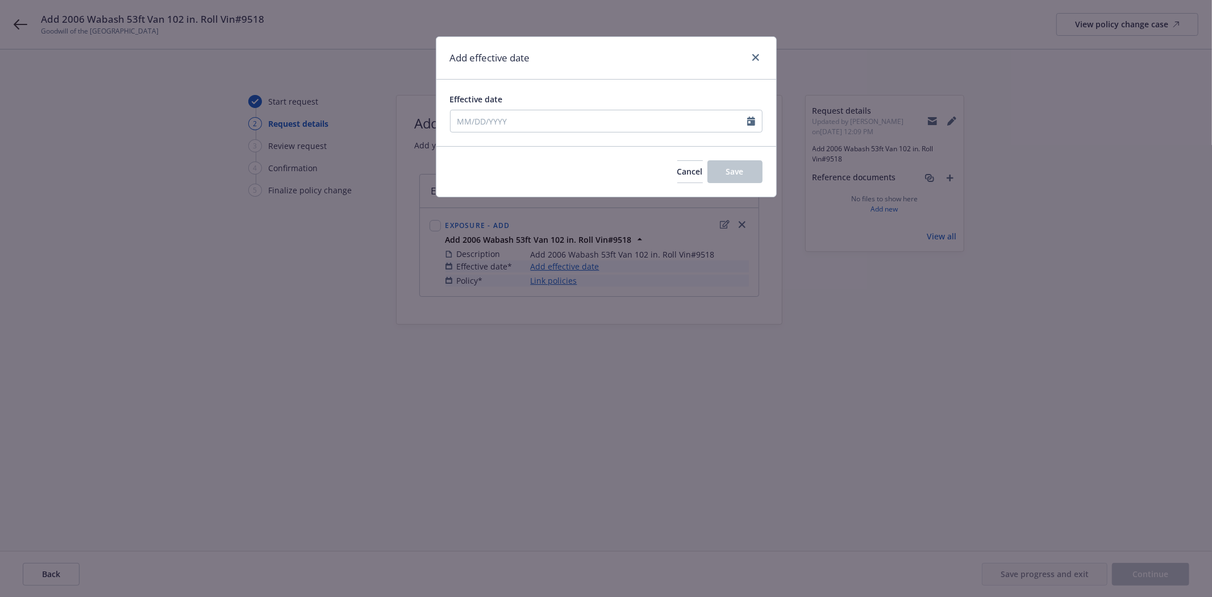
type input "[DATE]"
click at [736, 167] on span "Save" at bounding box center [735, 171] width 18 height 11
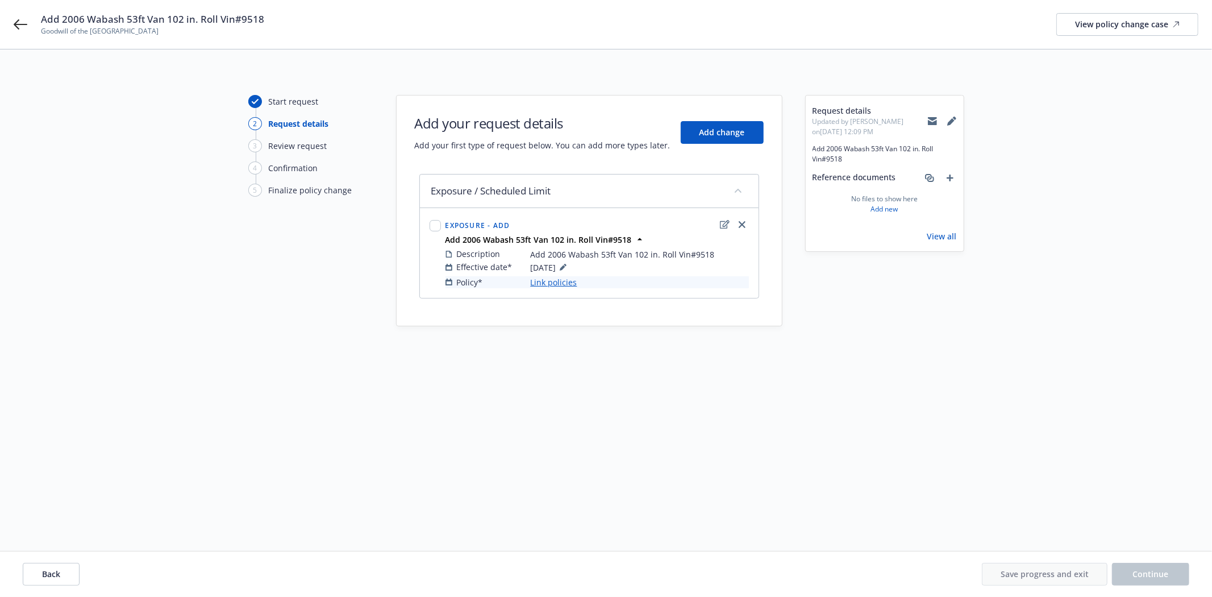
click at [543, 282] on link "Link policies" at bounding box center [554, 282] width 47 height 12
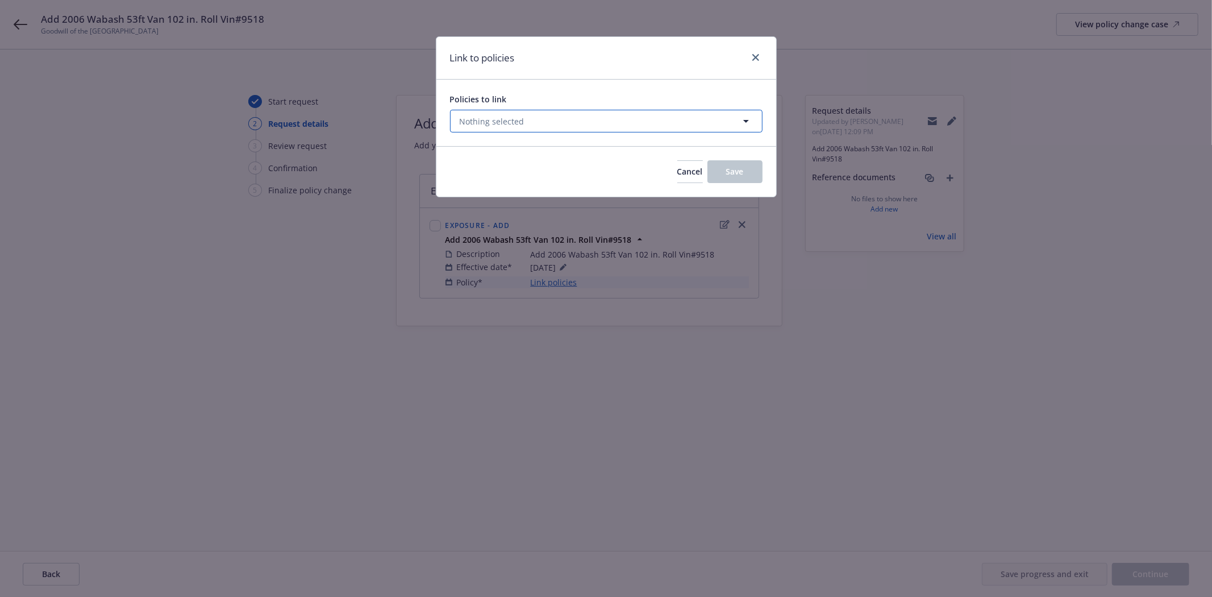
click at [477, 126] on span "Nothing selected" at bounding box center [492, 121] width 65 height 12
select select "ACTIVE"
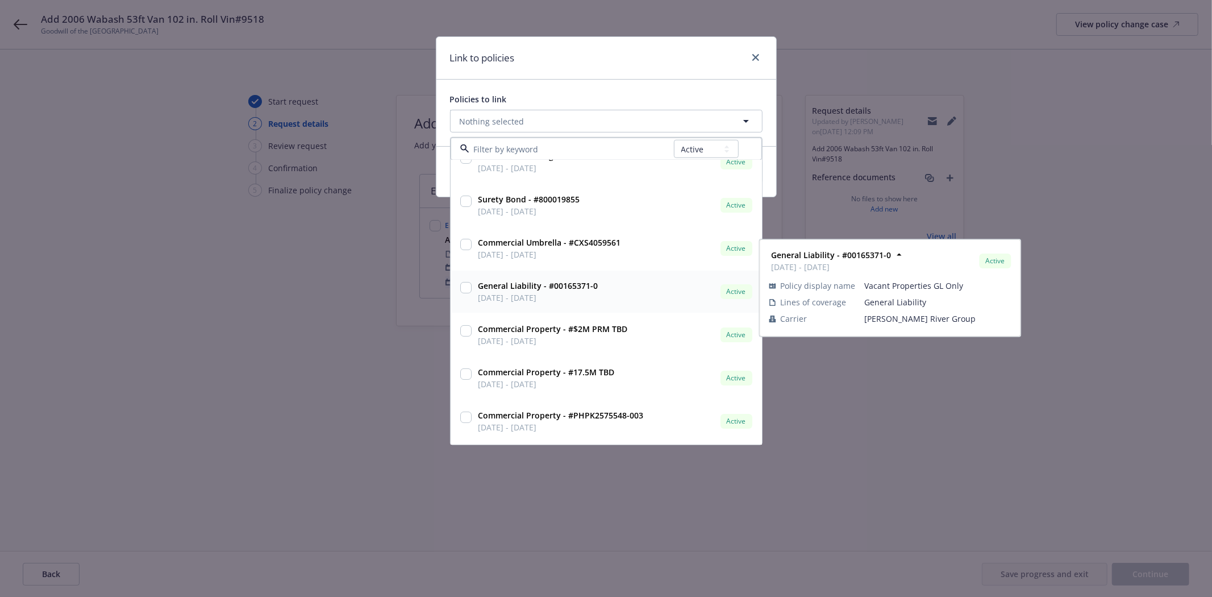
scroll to position [189, 0]
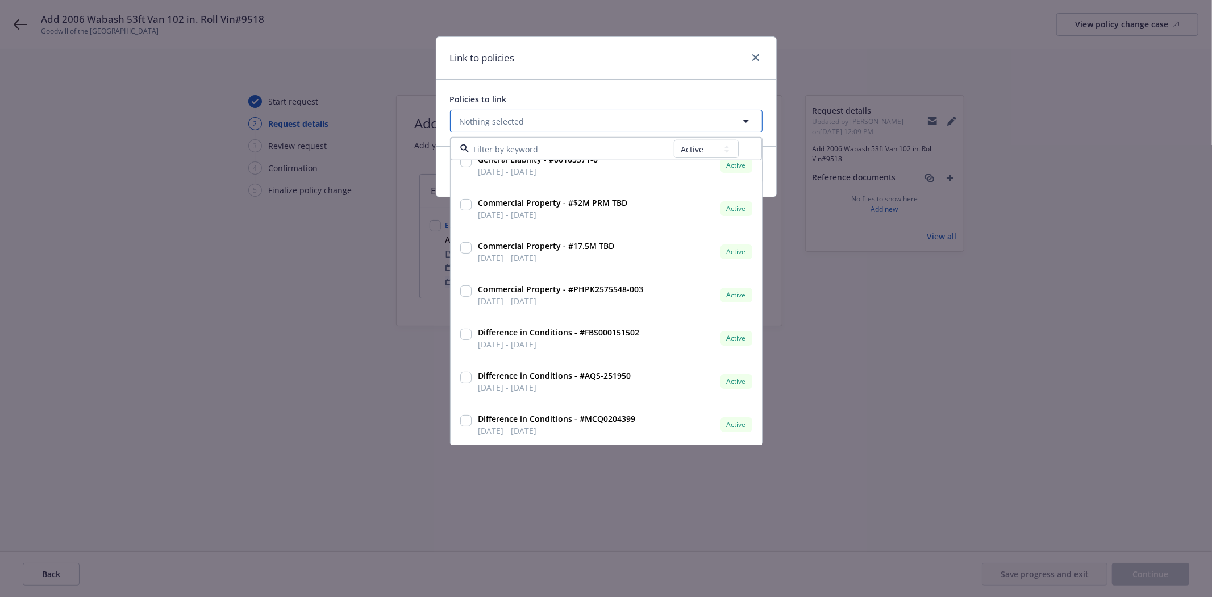
click at [484, 121] on span "Nothing selected" at bounding box center [492, 121] width 65 height 12
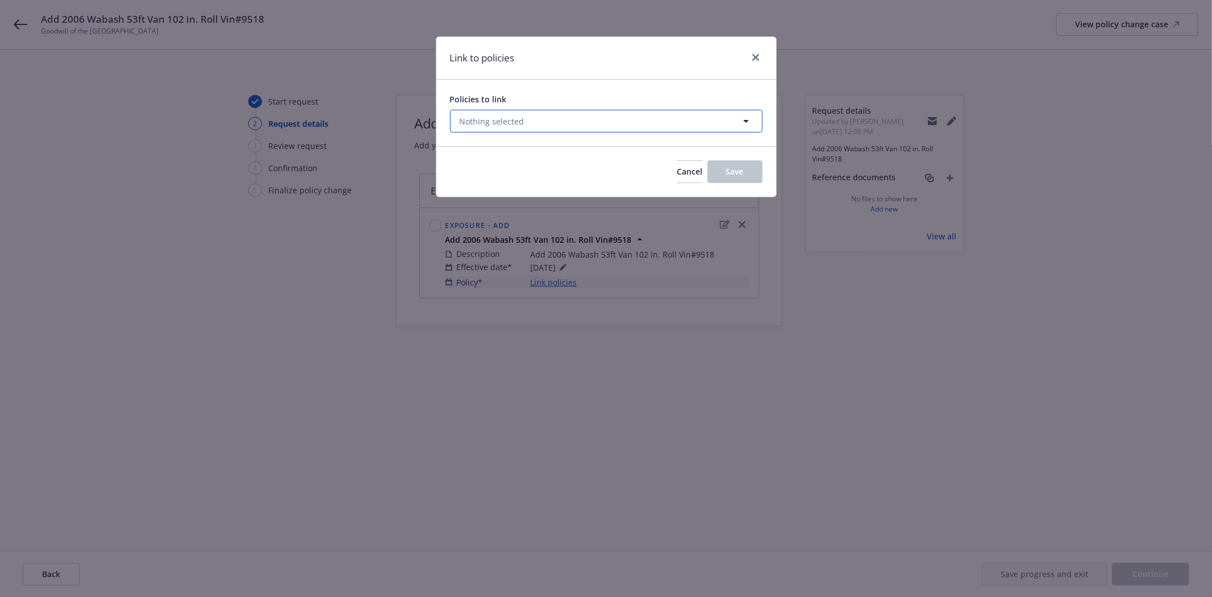
click at [479, 118] on span "Nothing selected" at bounding box center [492, 121] width 65 height 12
select select "ACTIVE"
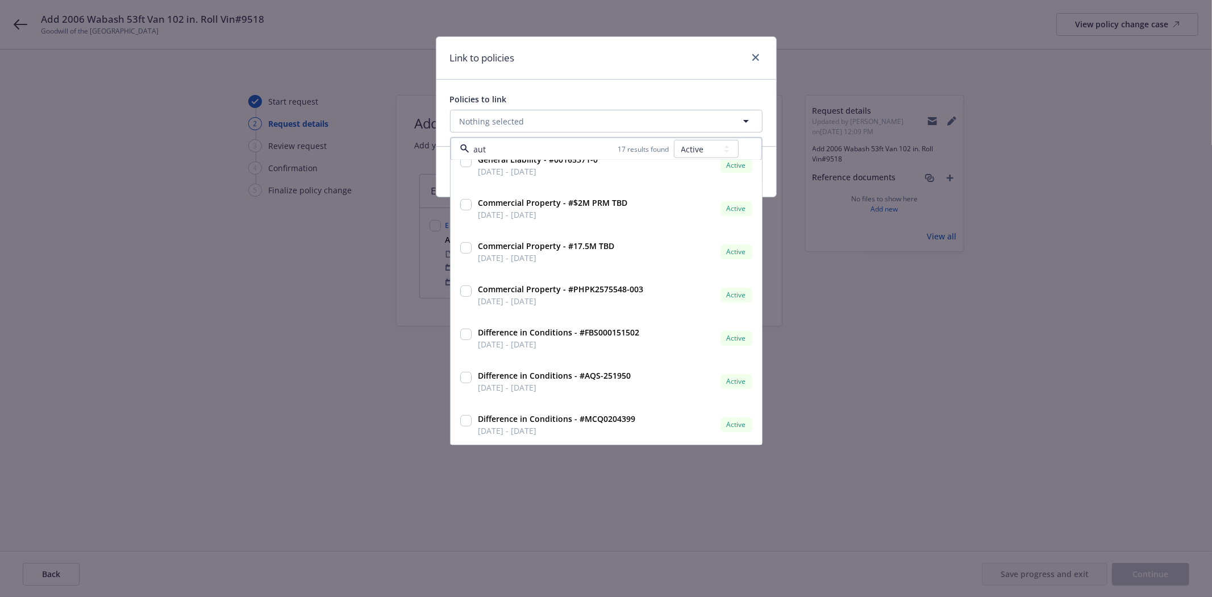
scroll to position [0, 0]
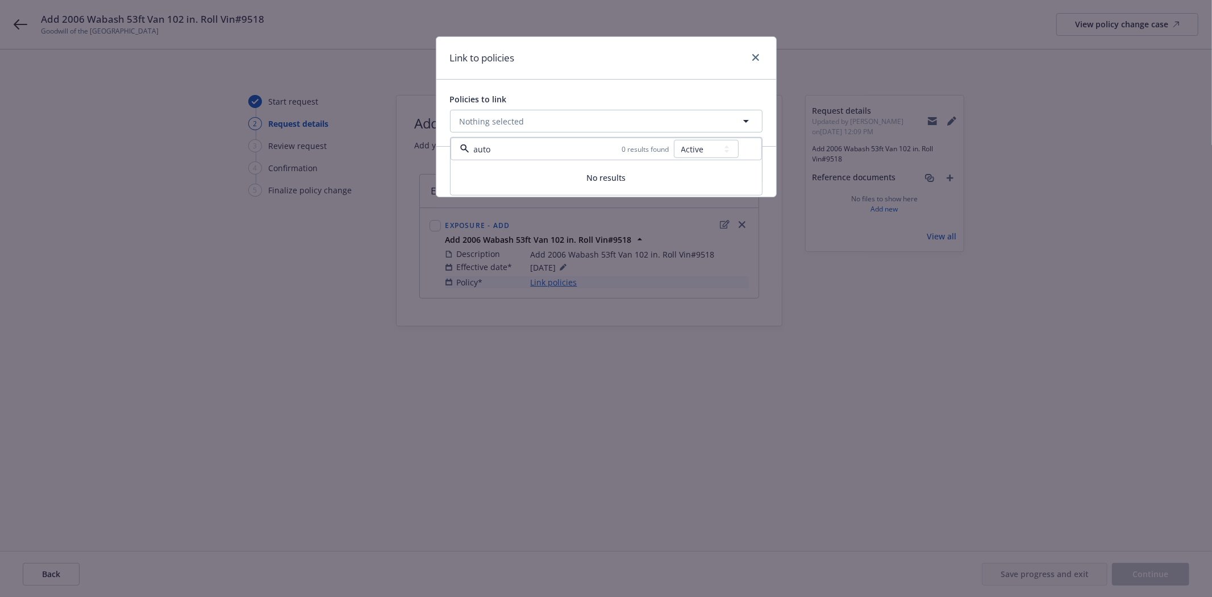
drag, startPoint x: 499, startPoint y: 148, endPoint x: 463, endPoint y: 152, distance: 36.0
click at [463, 152] on div "auto 0 results found All Active Upcoming Expired Cancelled" at bounding box center [606, 149] width 311 height 23
type input "Packa"
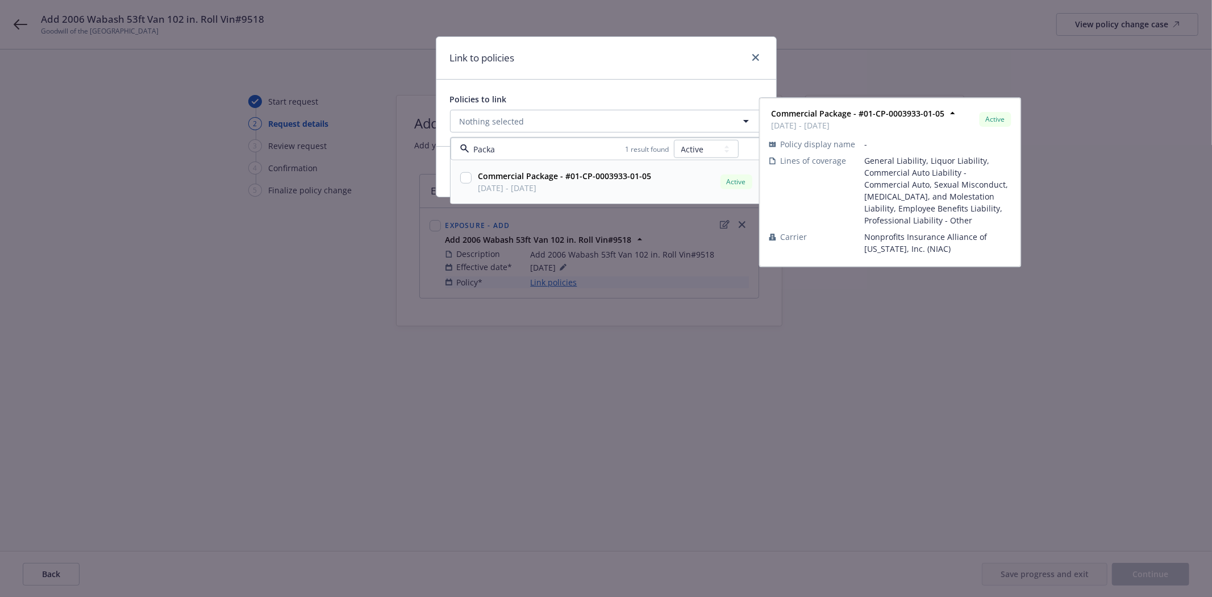
click at [466, 173] on input "checkbox" at bounding box center [465, 177] width 11 height 11
checkbox input "true"
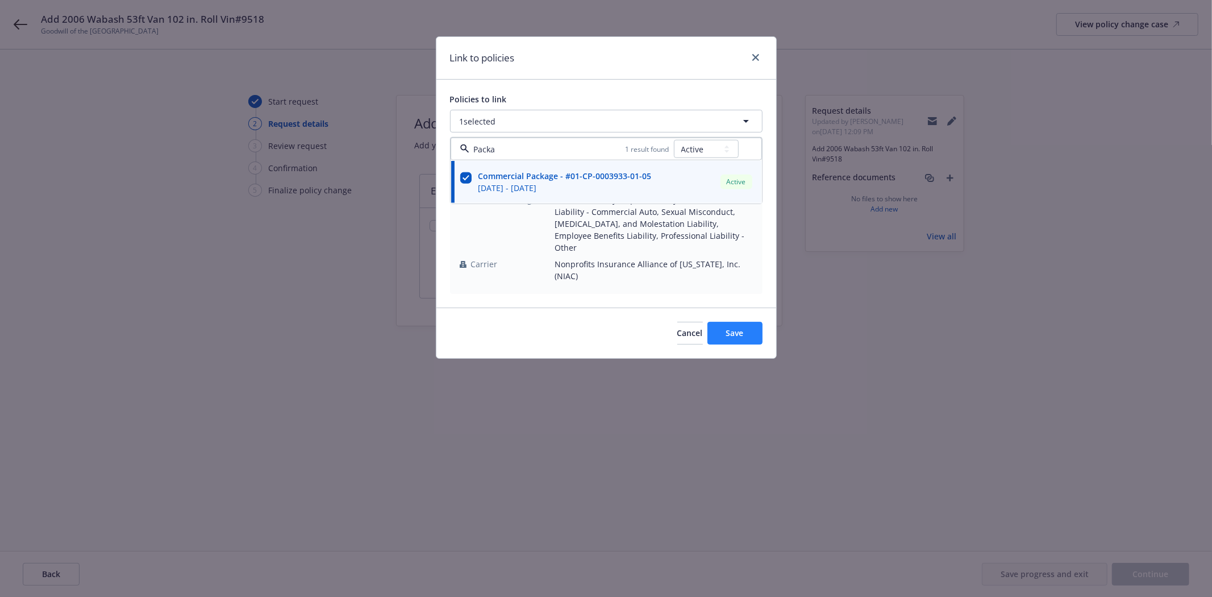
type input "Packa"
click at [728, 327] on span "Save" at bounding box center [735, 332] width 18 height 11
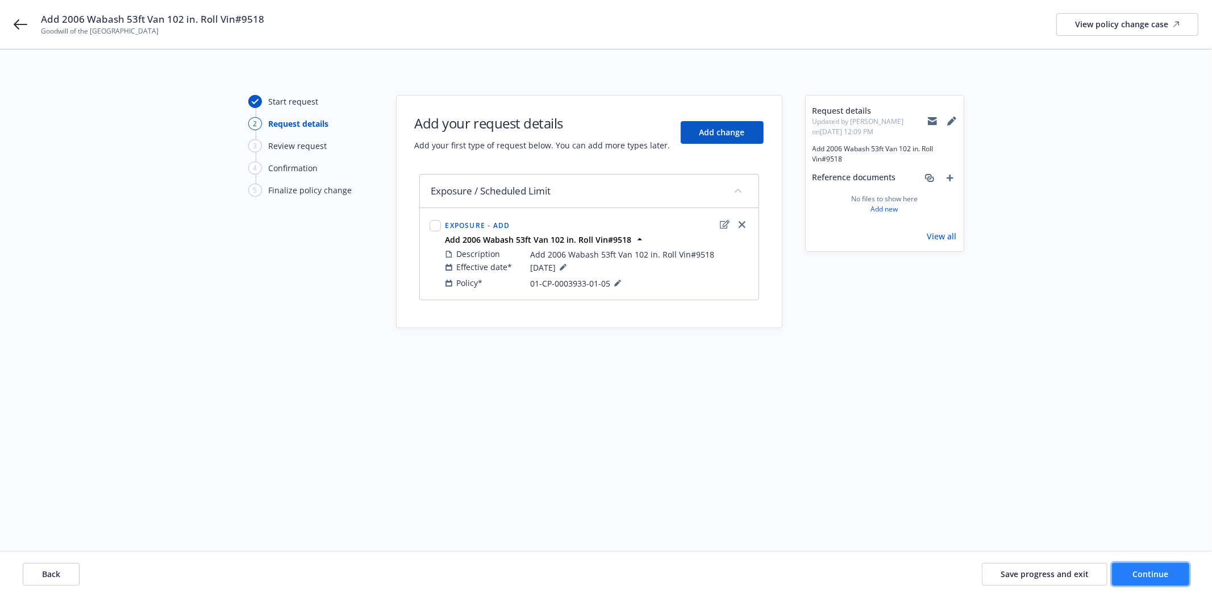
click at [1155, 572] on span "Continue" at bounding box center [1151, 573] width 36 height 11
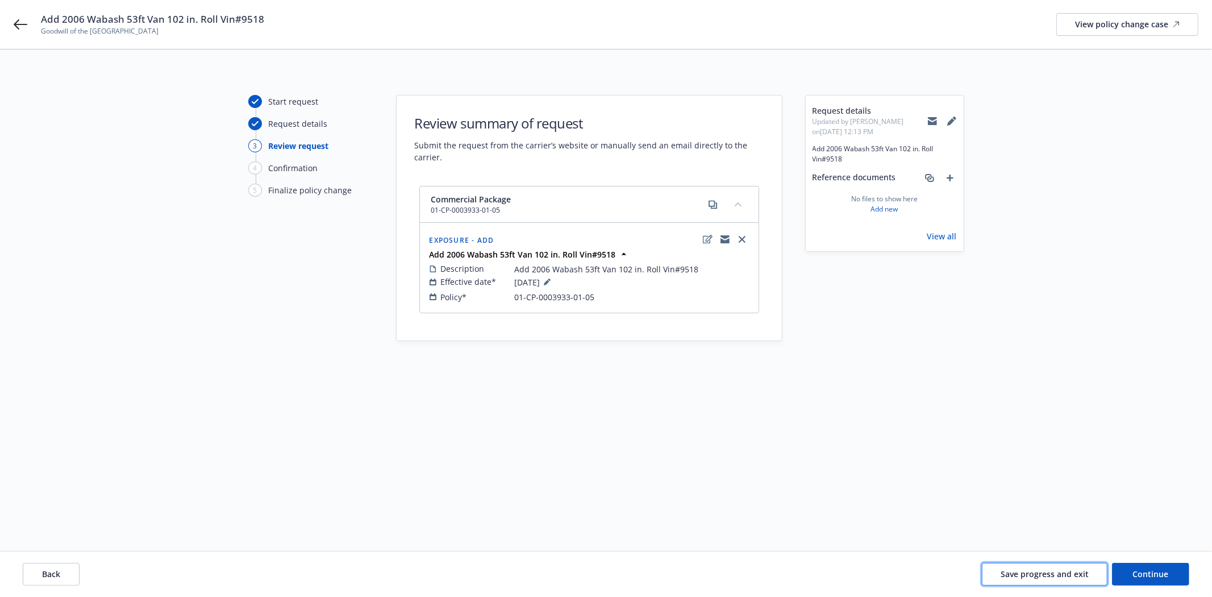
click at [1065, 570] on span "Save progress and exit" at bounding box center [1045, 573] width 88 height 11
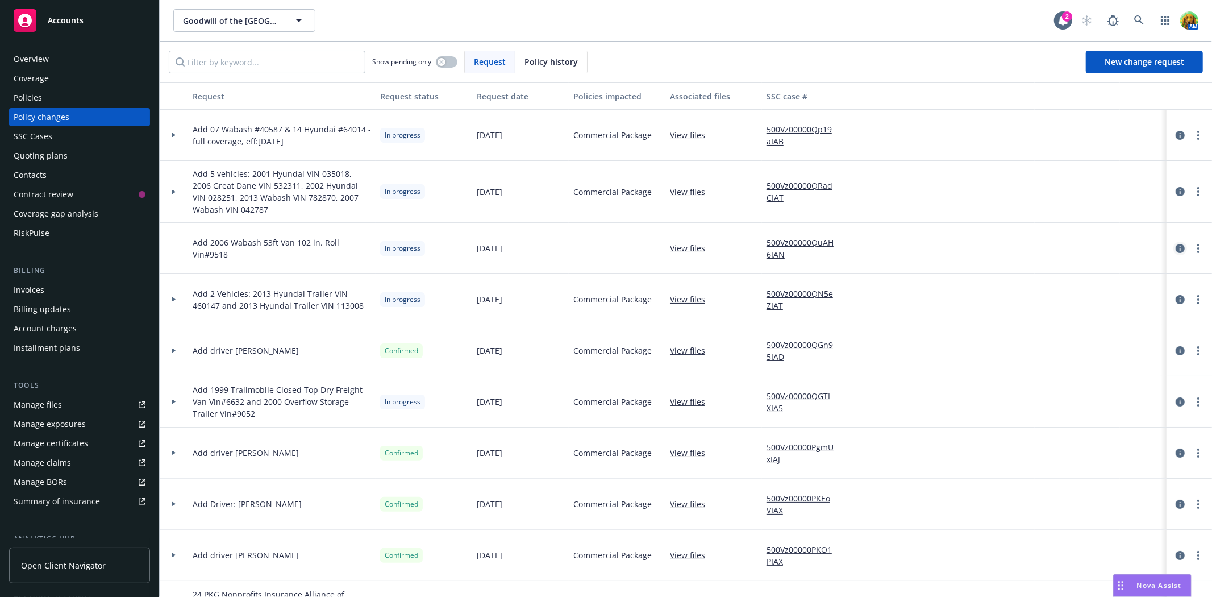
click at [1176, 247] on icon "circleInformation" at bounding box center [1180, 248] width 9 height 9
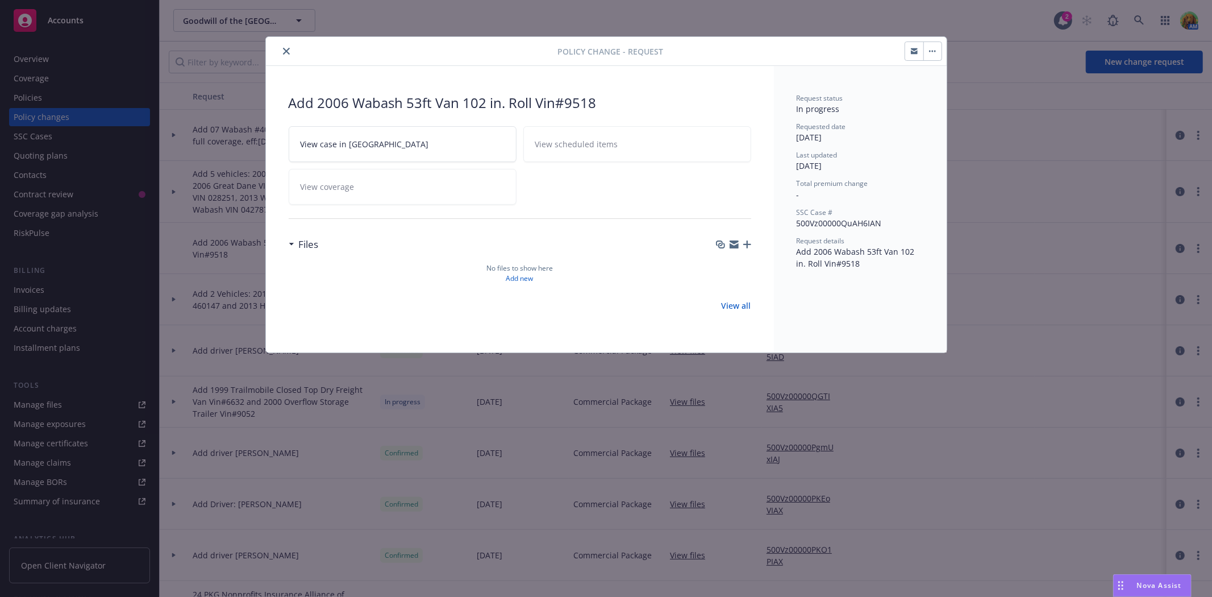
click at [916, 52] on icon "button" at bounding box center [914, 52] width 7 height 4
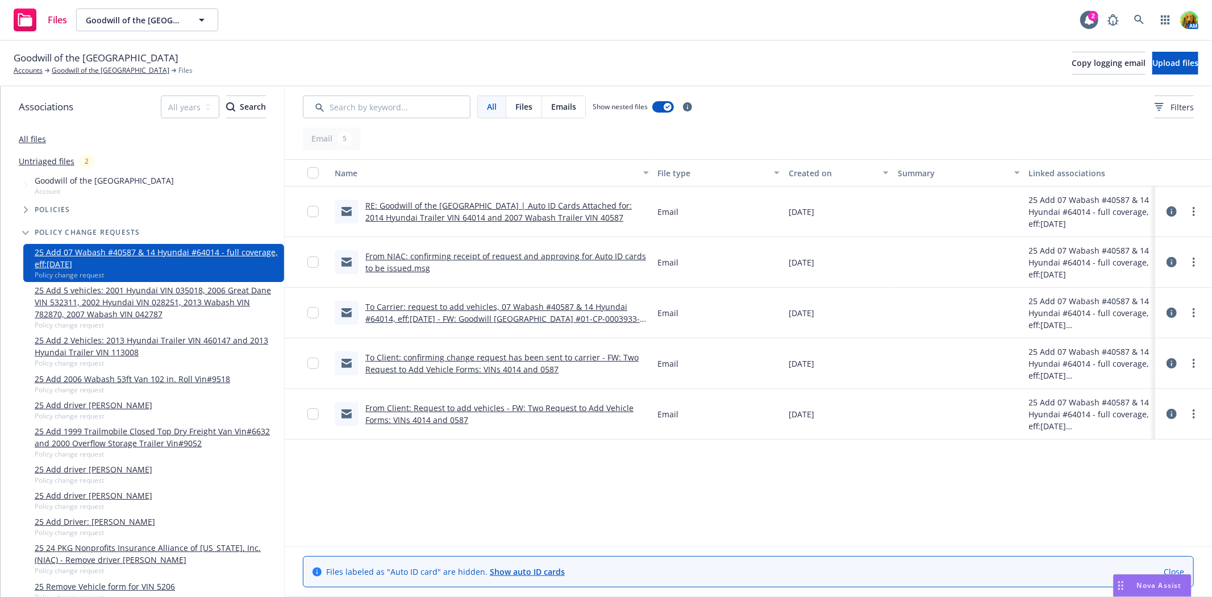
click at [453, 314] on link "To Carrier: request to add vehicles, 07 Wabash #40587 & 14 Hyundai #64014, eff:…" at bounding box center [502, 318] width 274 height 35
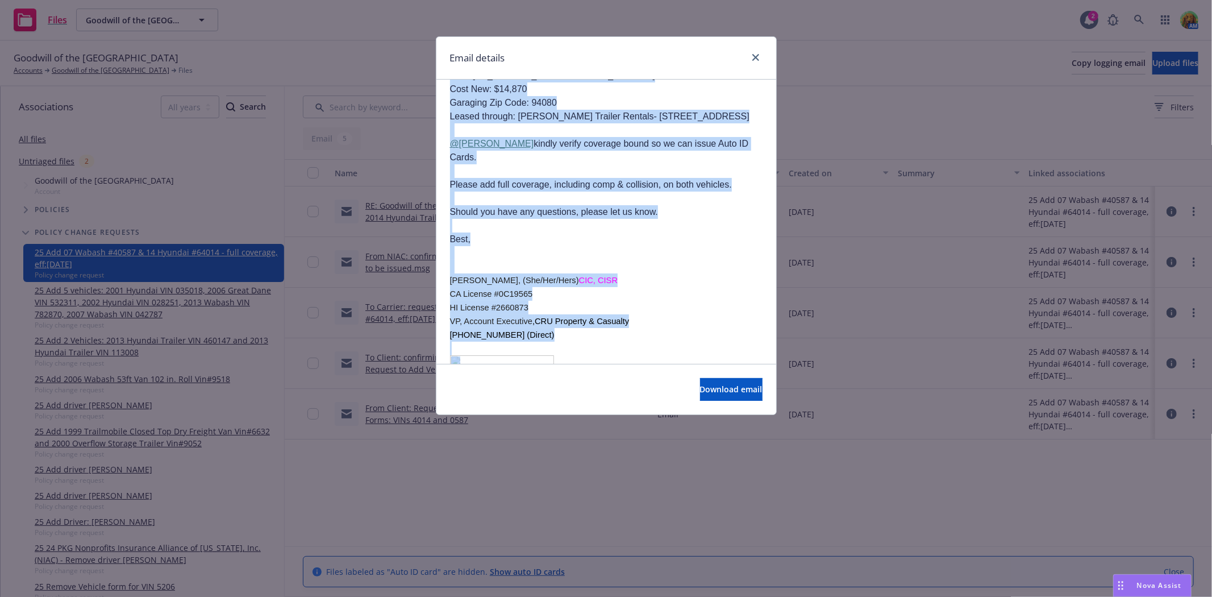
scroll to position [669, 0]
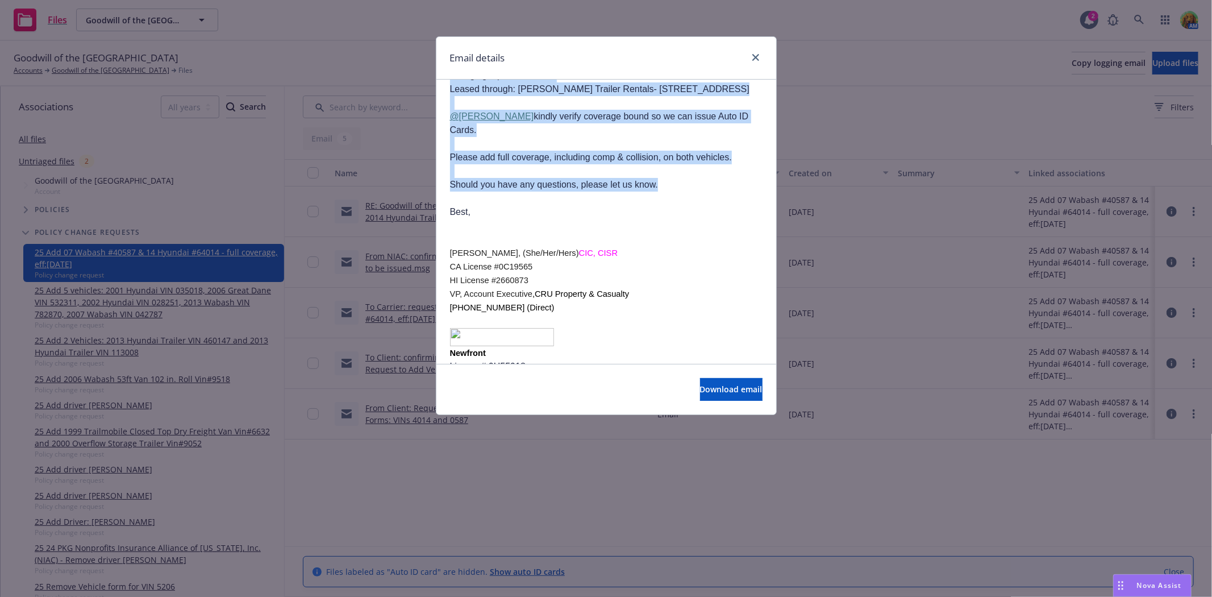
drag, startPoint x: 449, startPoint y: 197, endPoint x: 686, endPoint y: 214, distance: 237.5
copy div "Hi Sharon, Effective 8/15/25, please add the following vehicles: 2007 Wabash 53…"
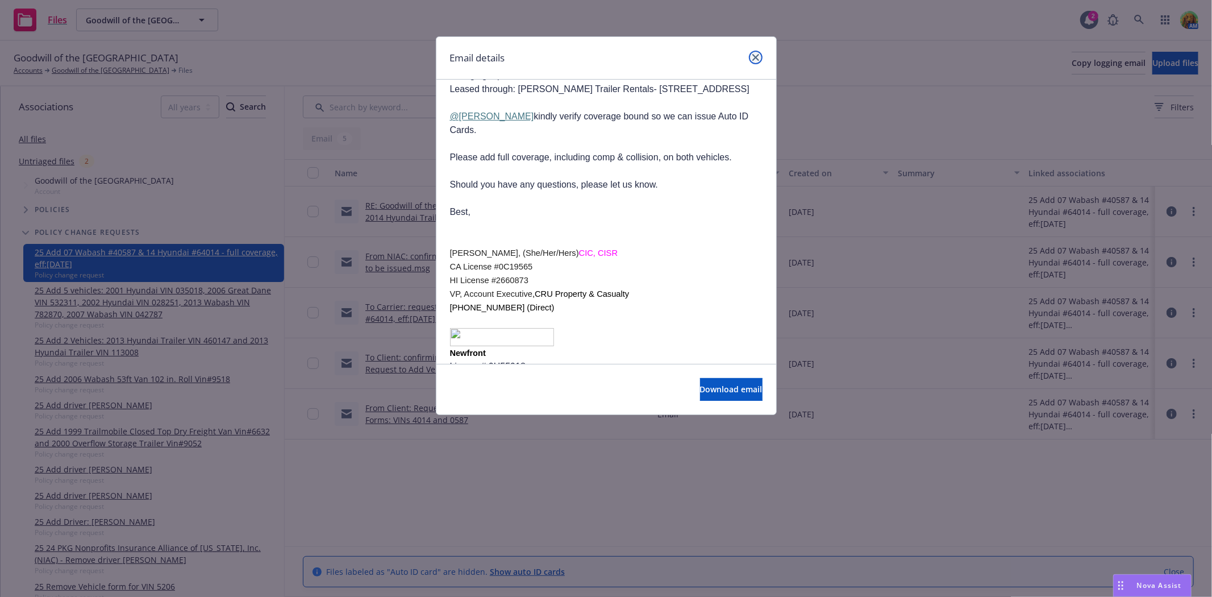
click at [756, 59] on icon "close" at bounding box center [755, 57] width 7 height 7
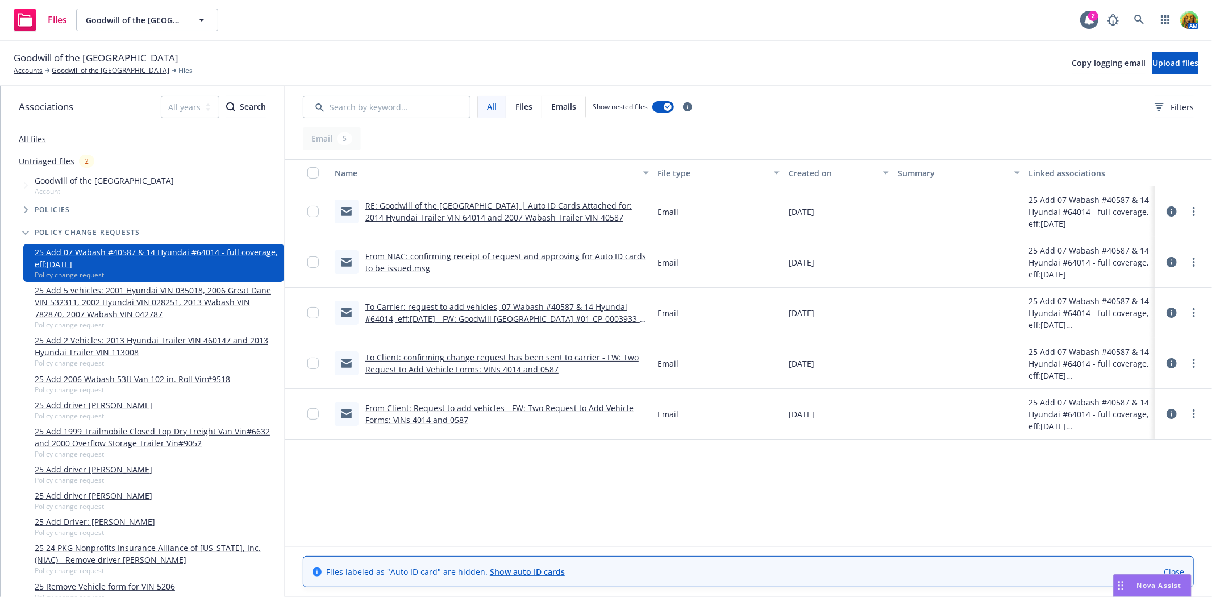
click at [477, 212] on link "RE: Goodwill of the [GEOGRAPHIC_DATA] | Auto ID Cards Attached for: 2014 Hyunda…" at bounding box center [498, 211] width 266 height 23
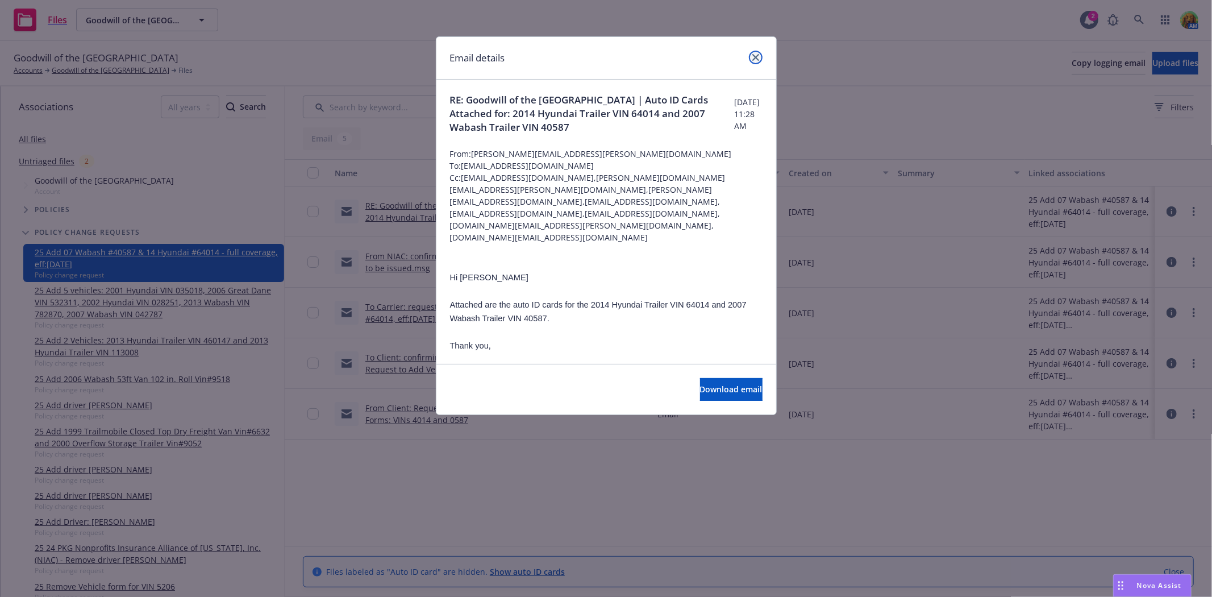
click at [756, 54] on icon "close" at bounding box center [755, 57] width 7 height 7
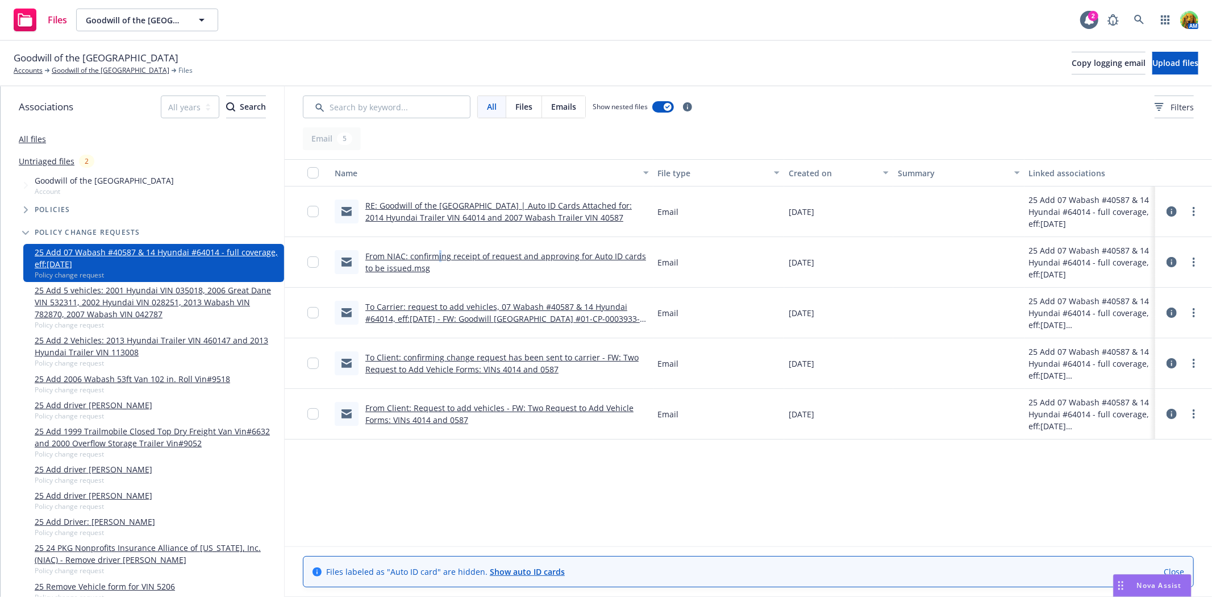
click at [439, 252] on link "From NIAC: confirming receipt of request and approving for Auto ID cards to be …" at bounding box center [505, 262] width 281 height 23
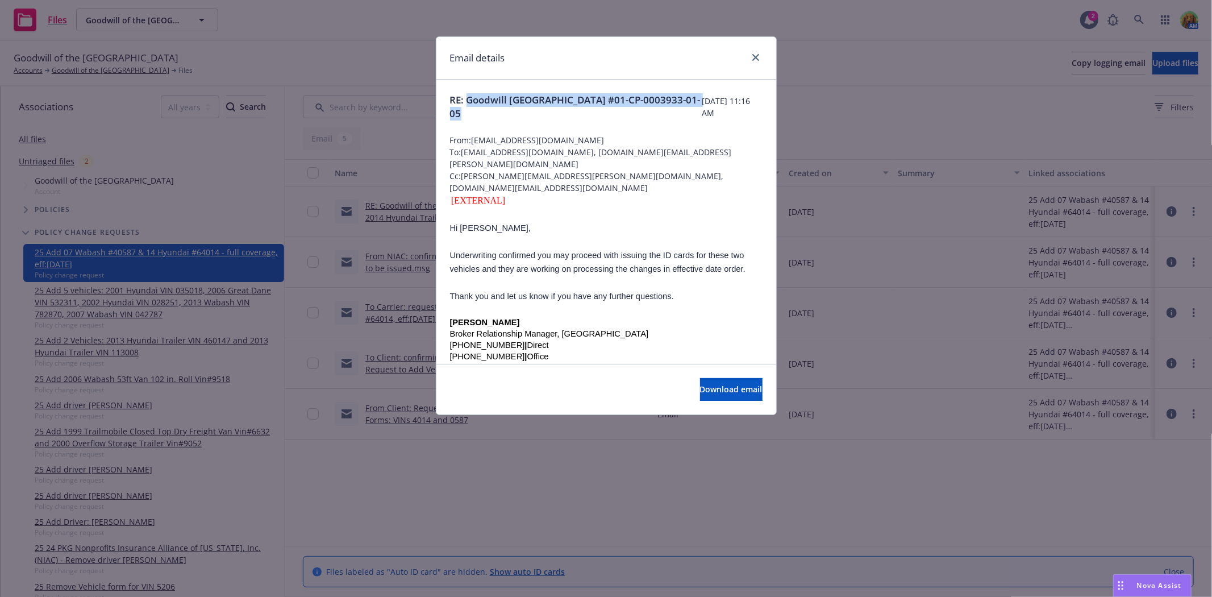
drag, startPoint x: 469, startPoint y: 98, endPoint x: 511, endPoint y: 114, distance: 45.3
click at [522, 111] on span "RE: Goodwill San Francisco Bay #01-CP-0003933-01-05" at bounding box center [576, 106] width 252 height 27
copy span "Goodwill San Francisco Bay #01-CP-0003933-01-05"
drag, startPoint x: 751, startPoint y: 56, endPoint x: 532, endPoint y: 32, distance: 220.1
click at [751, 56] on link "close" at bounding box center [756, 58] width 14 height 14
